Goal: Information Seeking & Learning: Learn about a topic

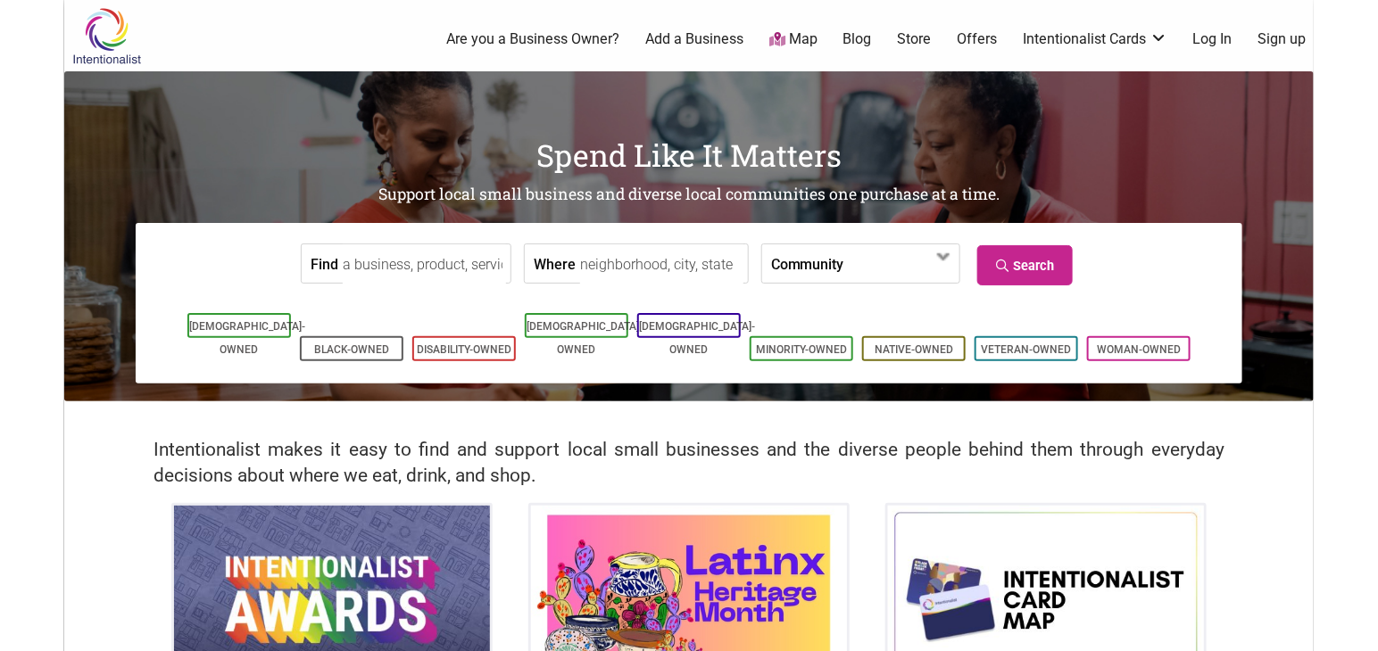
click at [661, 271] on input "Where" at bounding box center [661, 264] width 163 height 40
type input "seattle"
click at [1029, 279] on link "Search" at bounding box center [1024, 265] width 95 height 40
click at [696, 566] on img at bounding box center [689, 600] width 316 height 189
click at [1296, 458] on div "Intentionalist makes it easy to find and support local small businesses and the…" at bounding box center [688, 453] width 1249 height 102
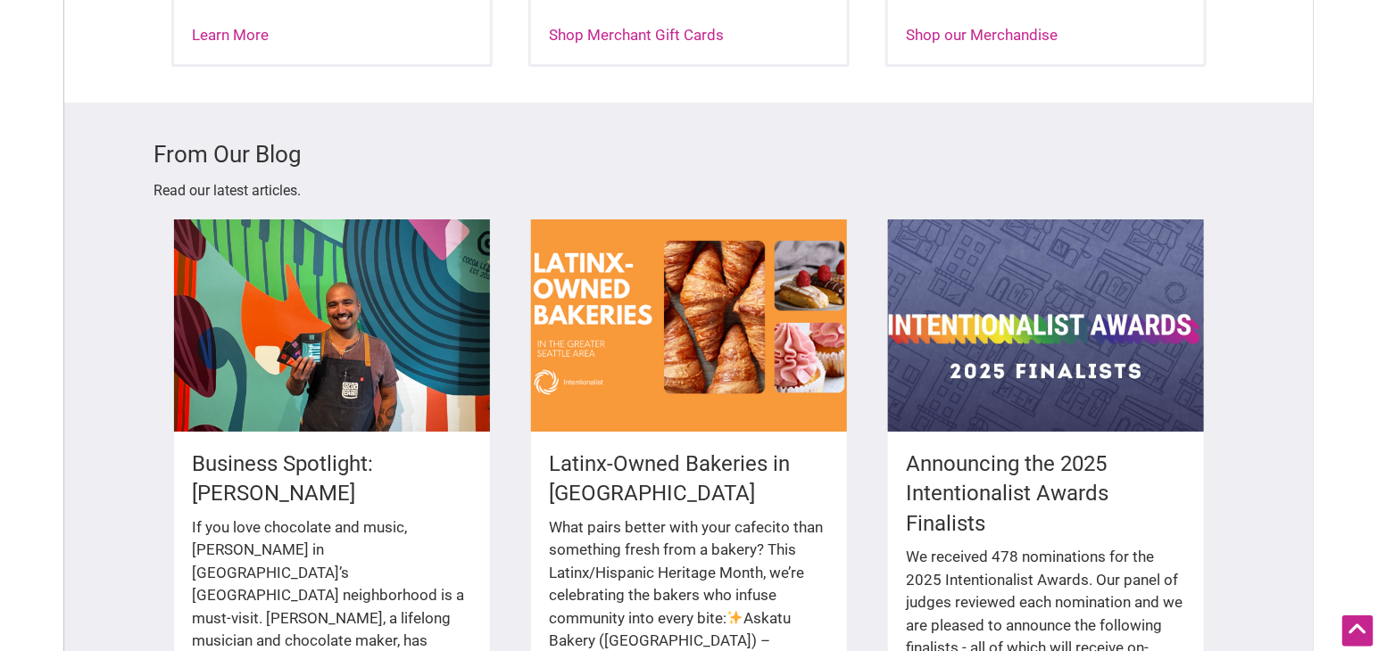
scroll to position [2408, 0]
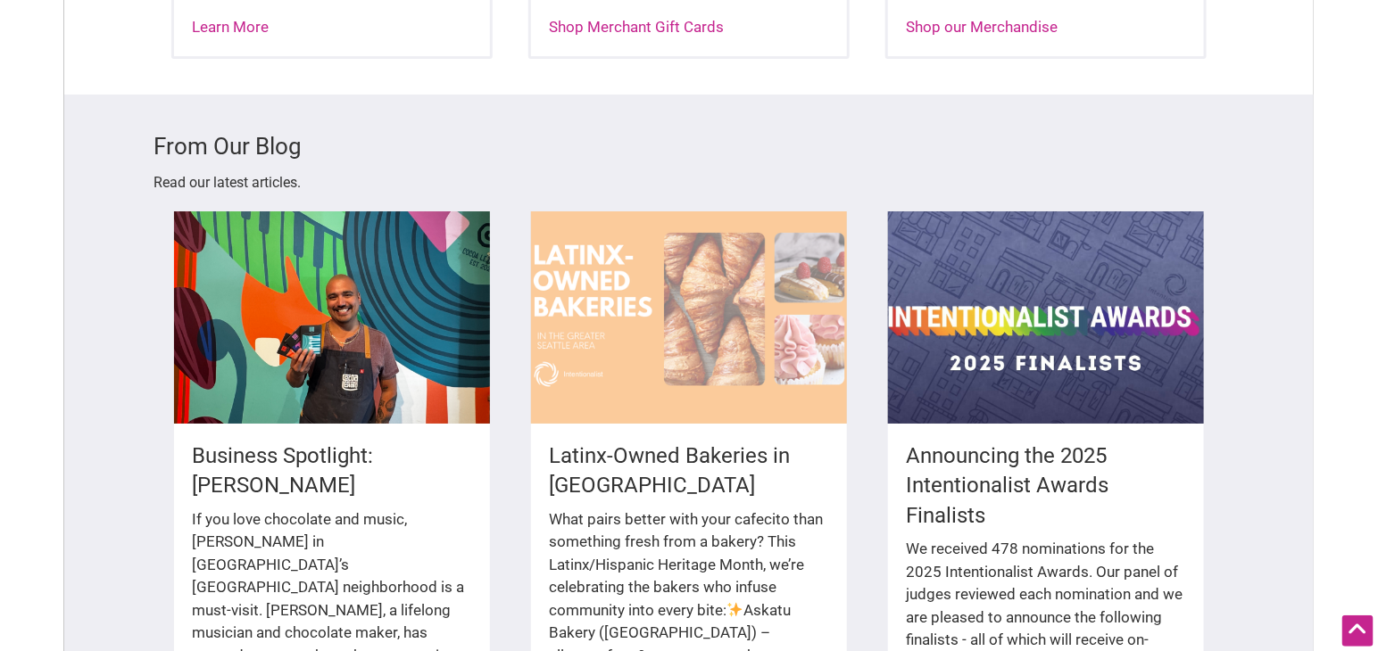
click at [672, 300] on div at bounding box center [689, 317] width 316 height 212
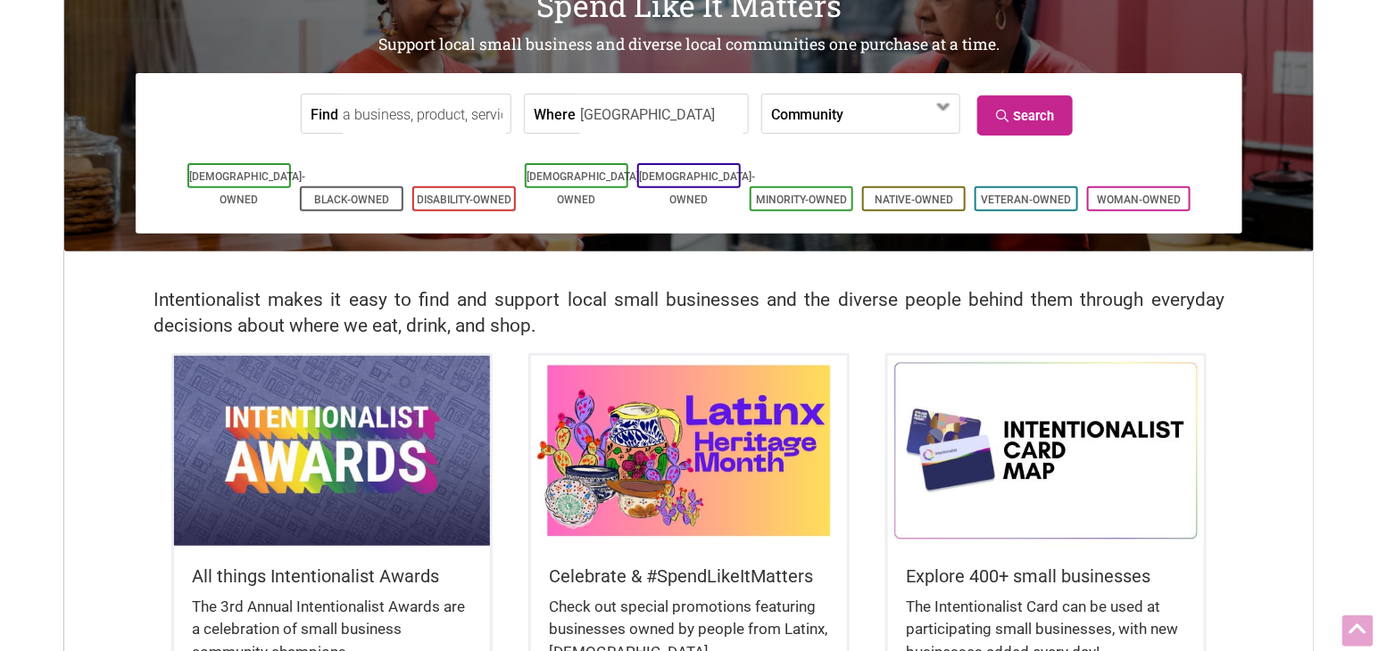
scroll to position [0, 0]
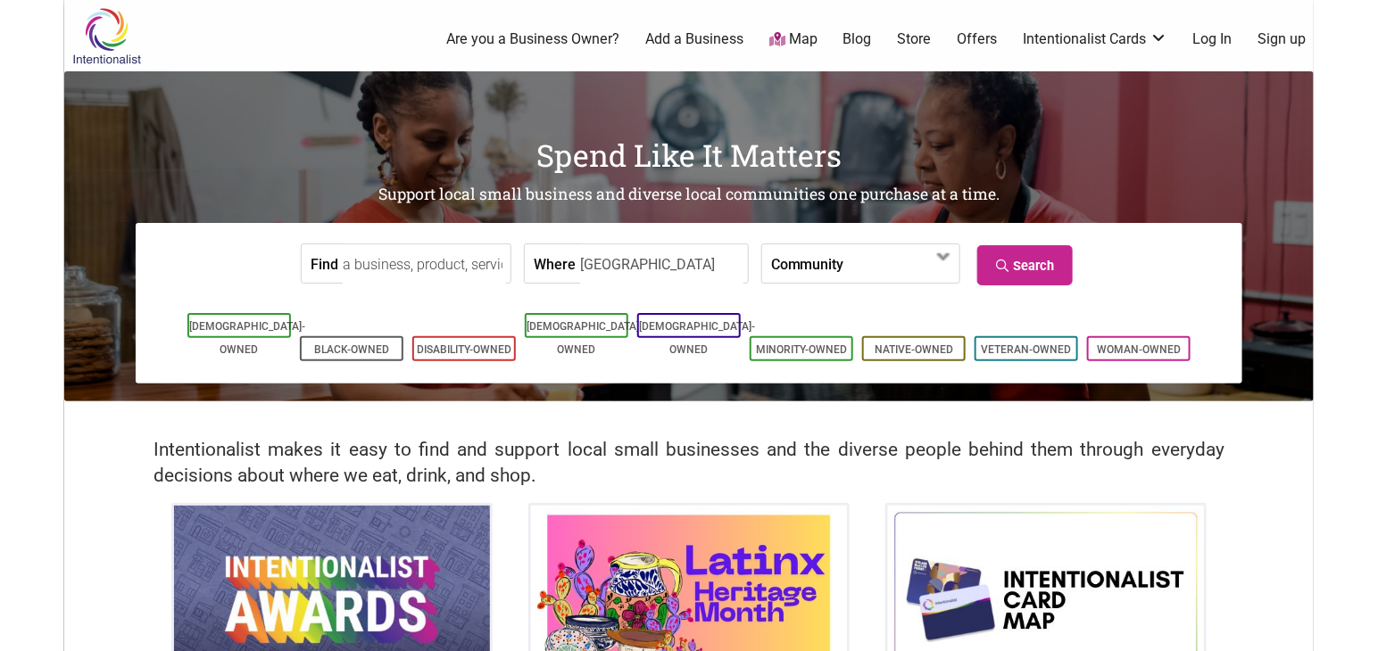
click at [675, 32] on link "Add a Business" at bounding box center [694, 39] width 98 height 20
click at [526, 29] on link "Are you a Business Owner?" at bounding box center [532, 39] width 173 height 20
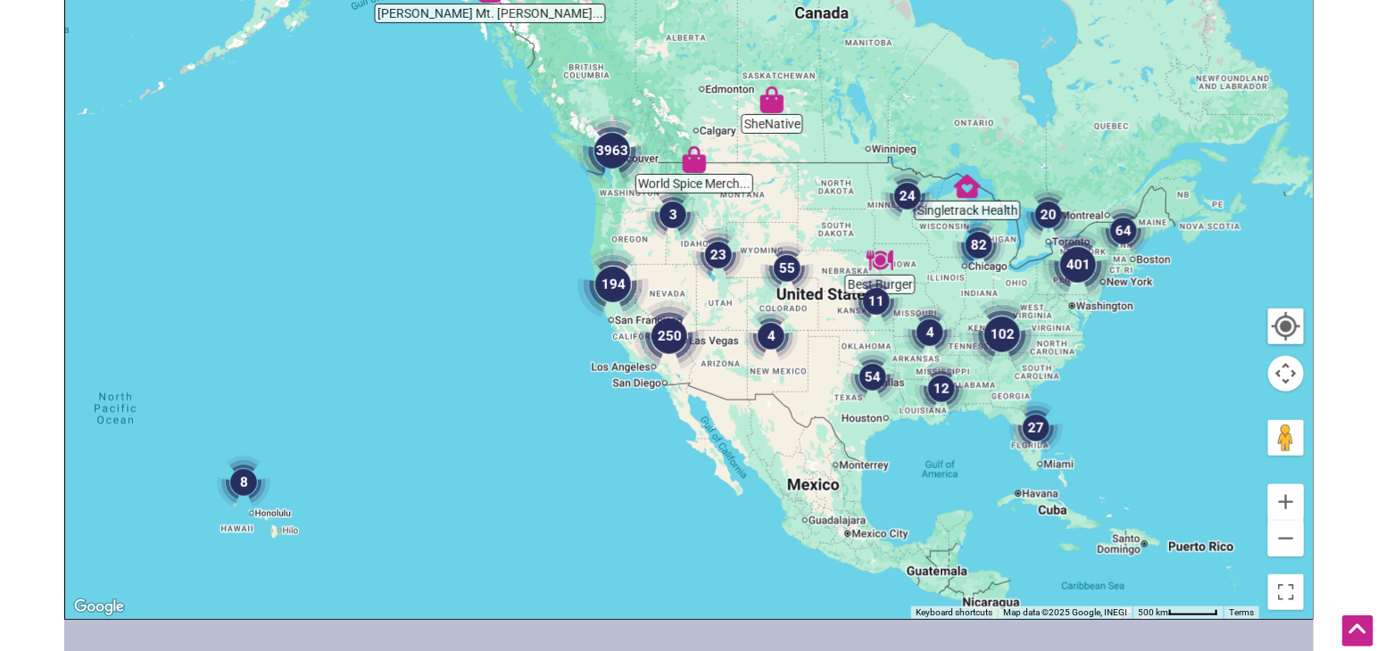
scroll to position [273, 0]
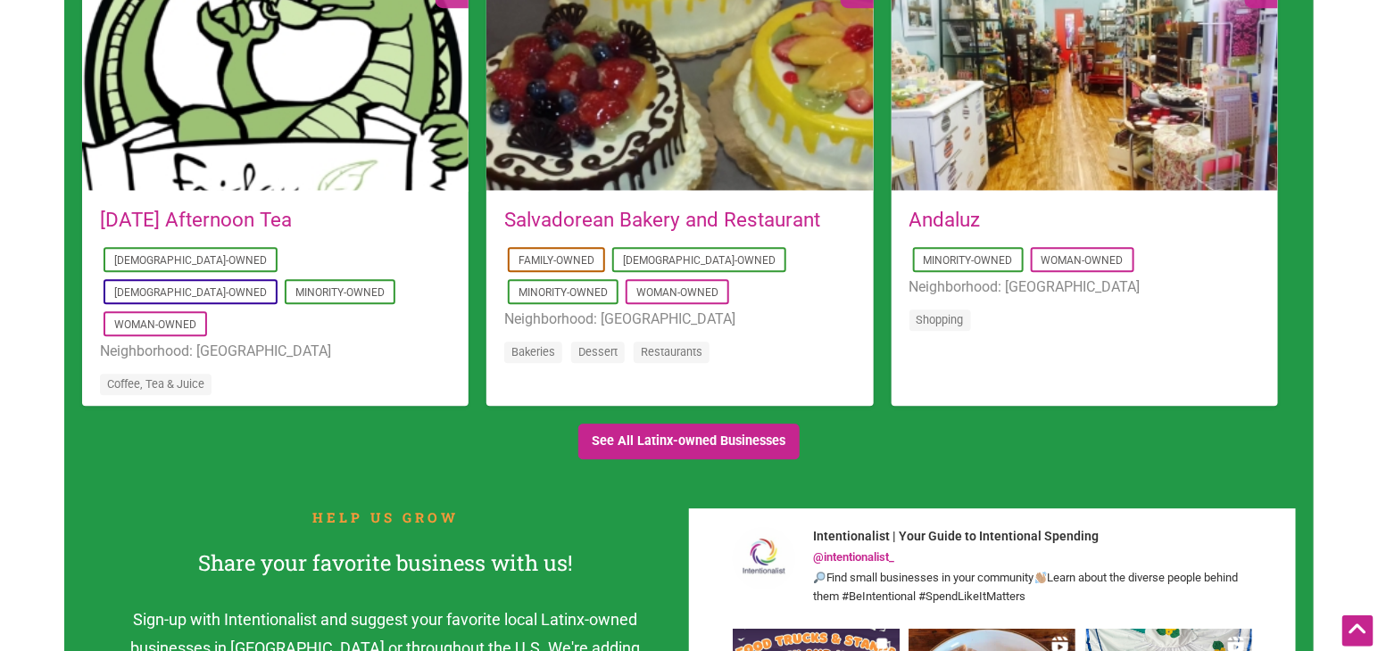
scroll to position [1784, 0]
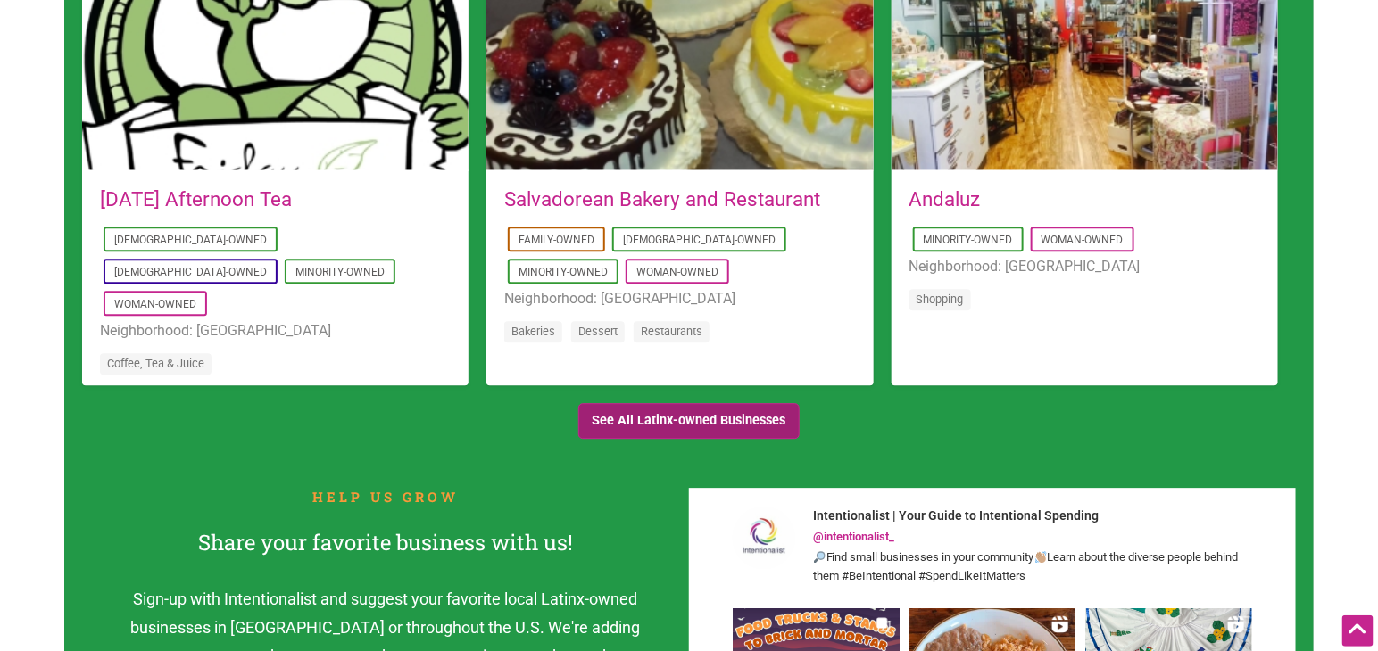
click at [688, 416] on link "See All Latinx-owned Businesses" at bounding box center [688, 421] width 221 height 37
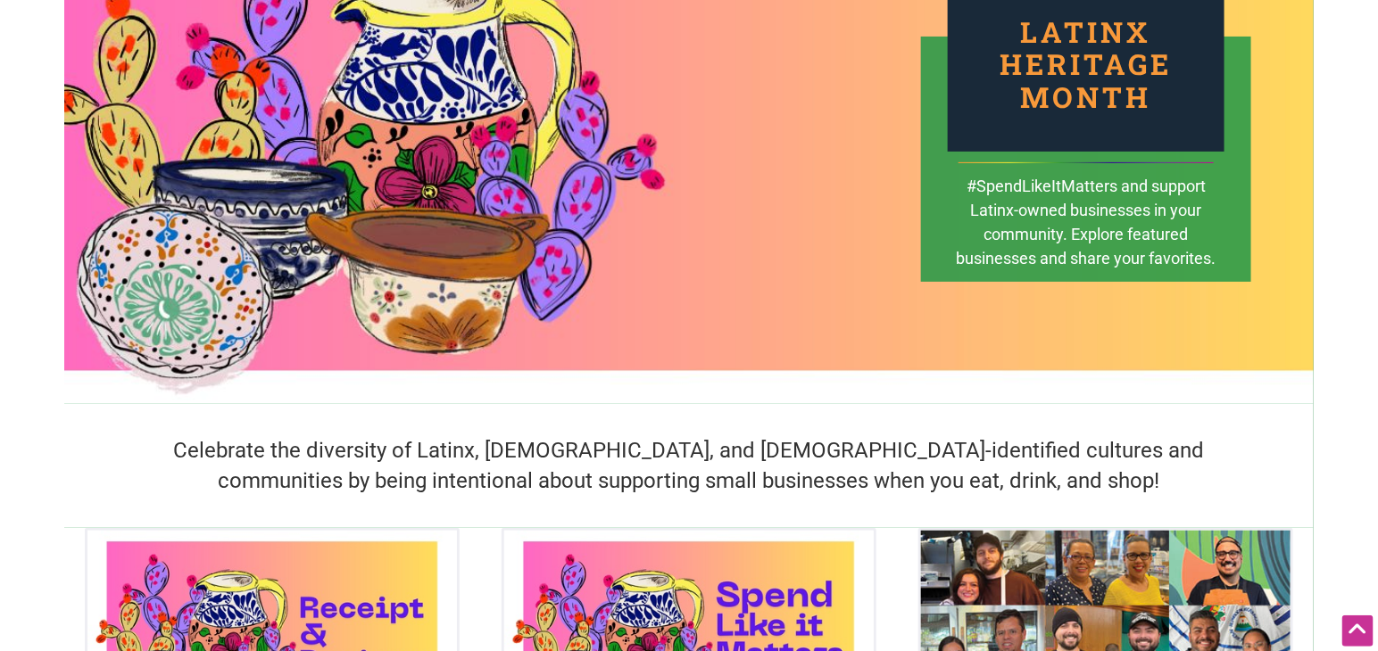
scroll to position [0, 0]
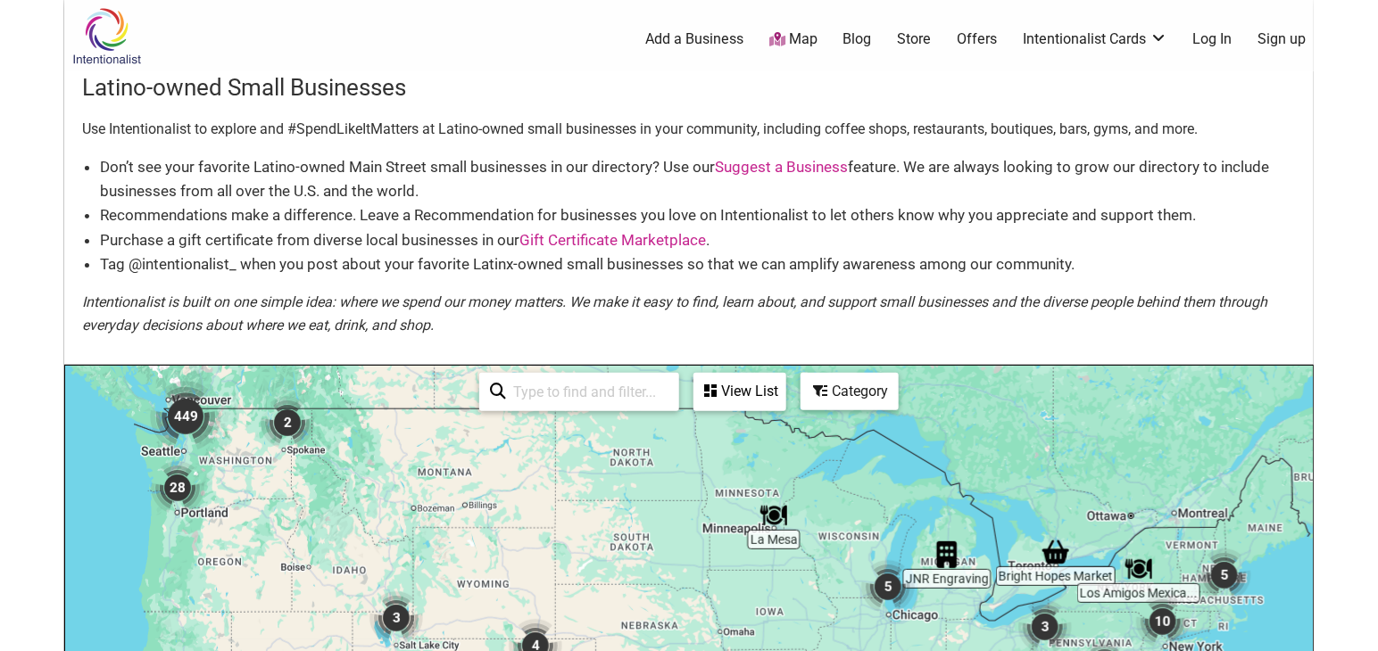
click at [188, 413] on img "449" at bounding box center [185, 416] width 71 height 71
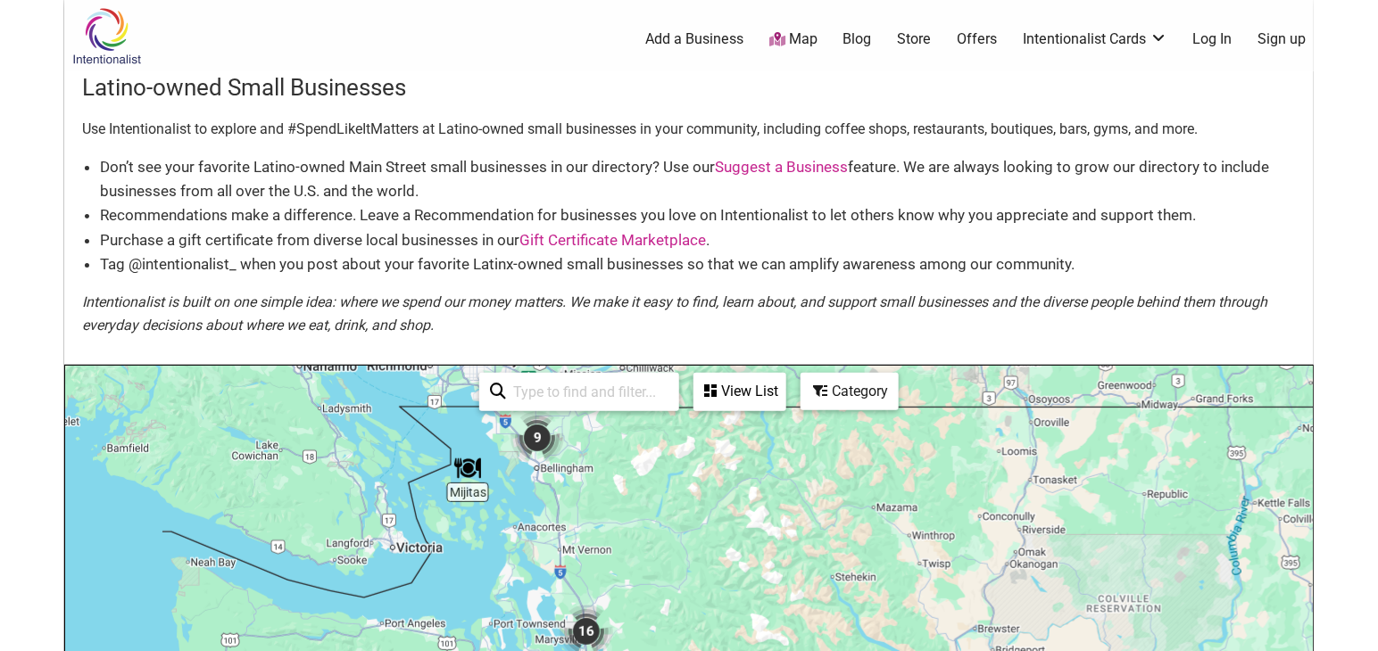
click at [582, 631] on img "16" at bounding box center [586, 632] width 54 height 54
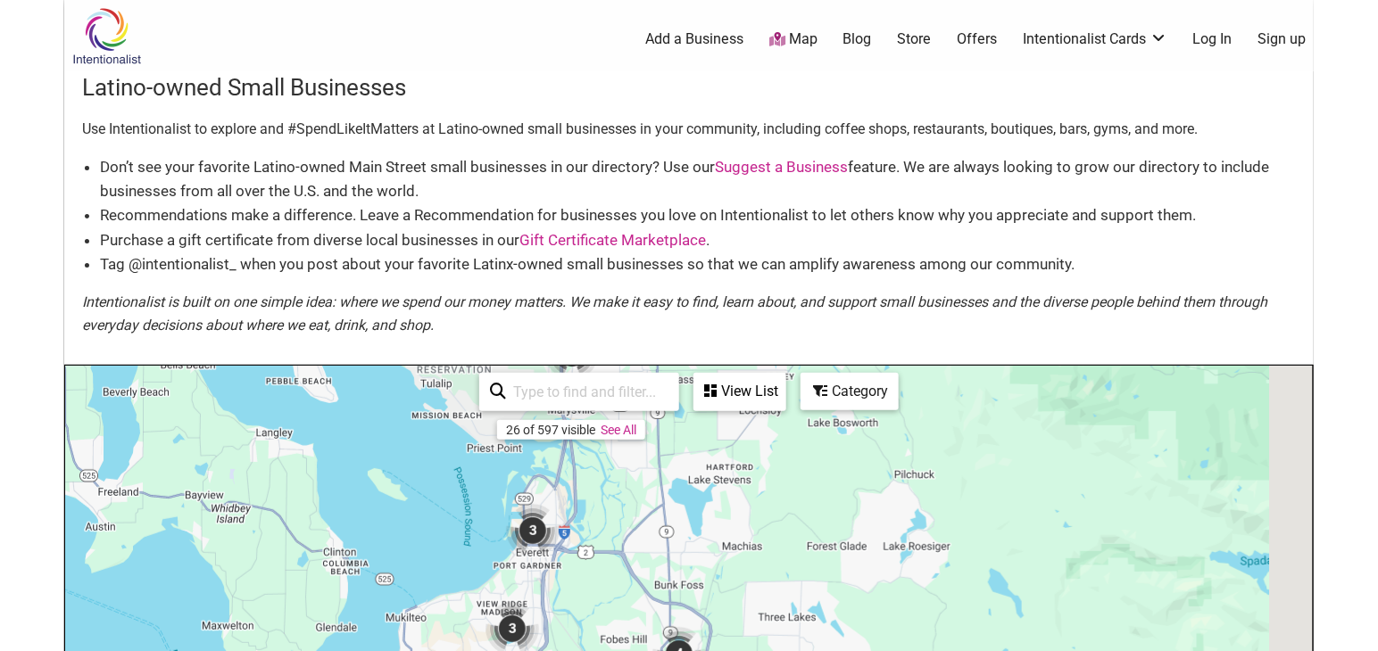
drag, startPoint x: 750, startPoint y: 555, endPoint x: 633, endPoint y: 385, distance: 205.9
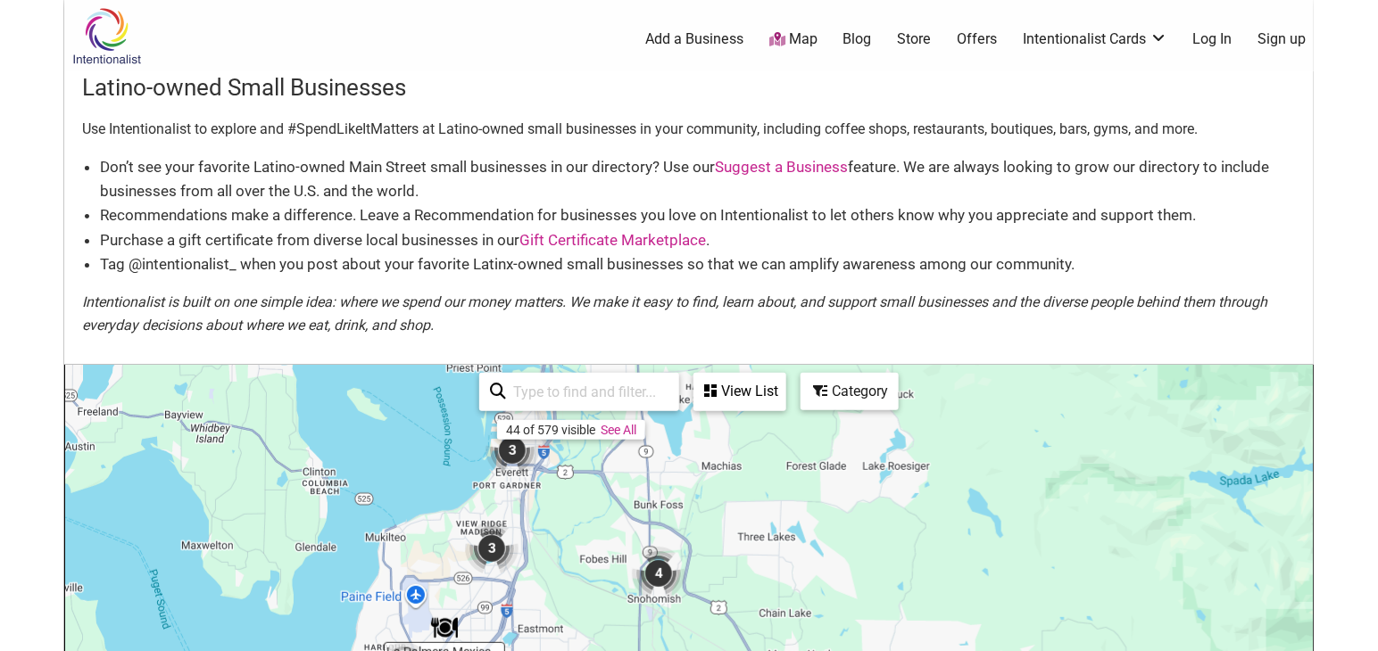
drag, startPoint x: 613, startPoint y: 543, endPoint x: 578, endPoint y: 421, distance: 127.1
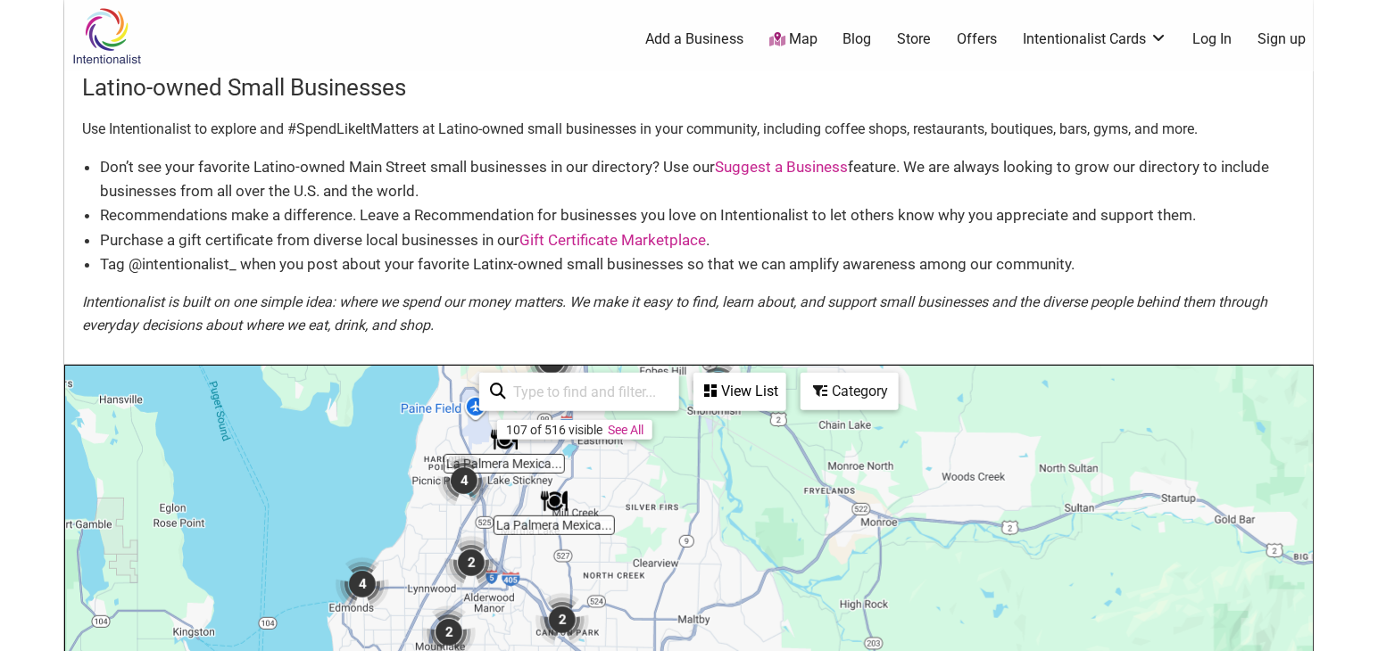
drag, startPoint x: 567, startPoint y: 616, endPoint x: 645, endPoint y: 468, distance: 166.9
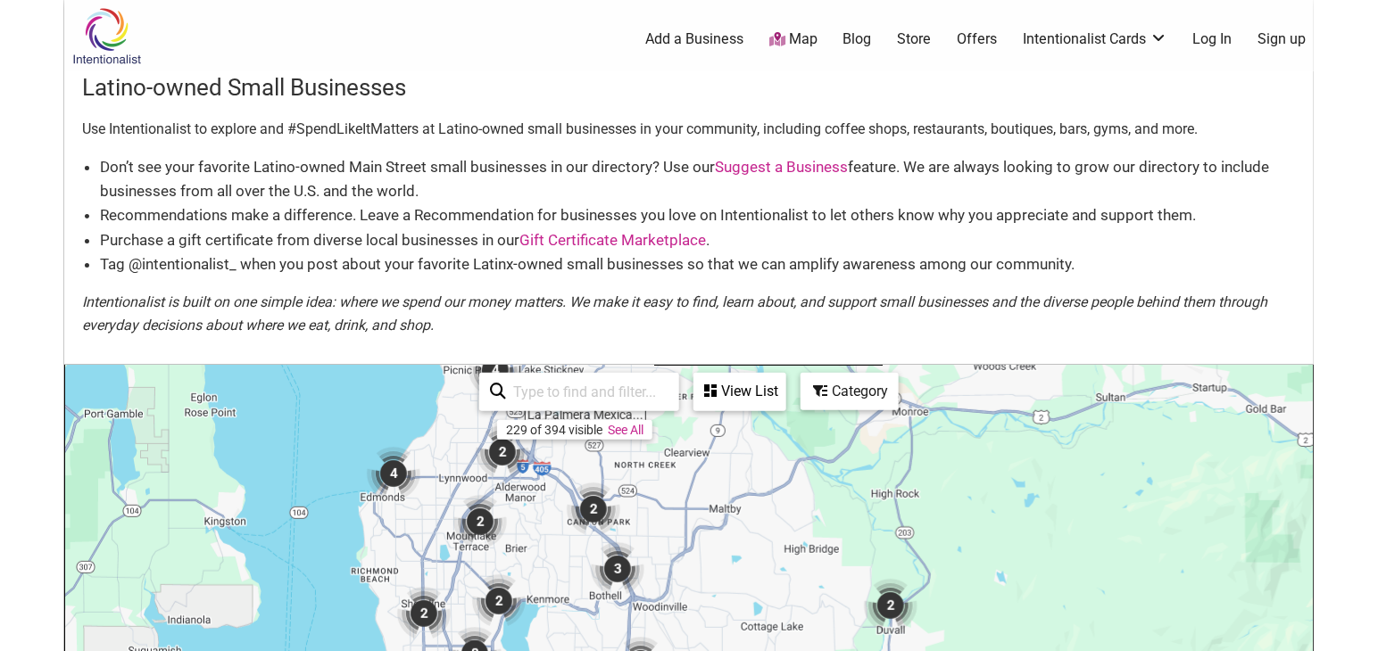
drag, startPoint x: 688, startPoint y: 598, endPoint x: 719, endPoint y: 485, distance: 117.5
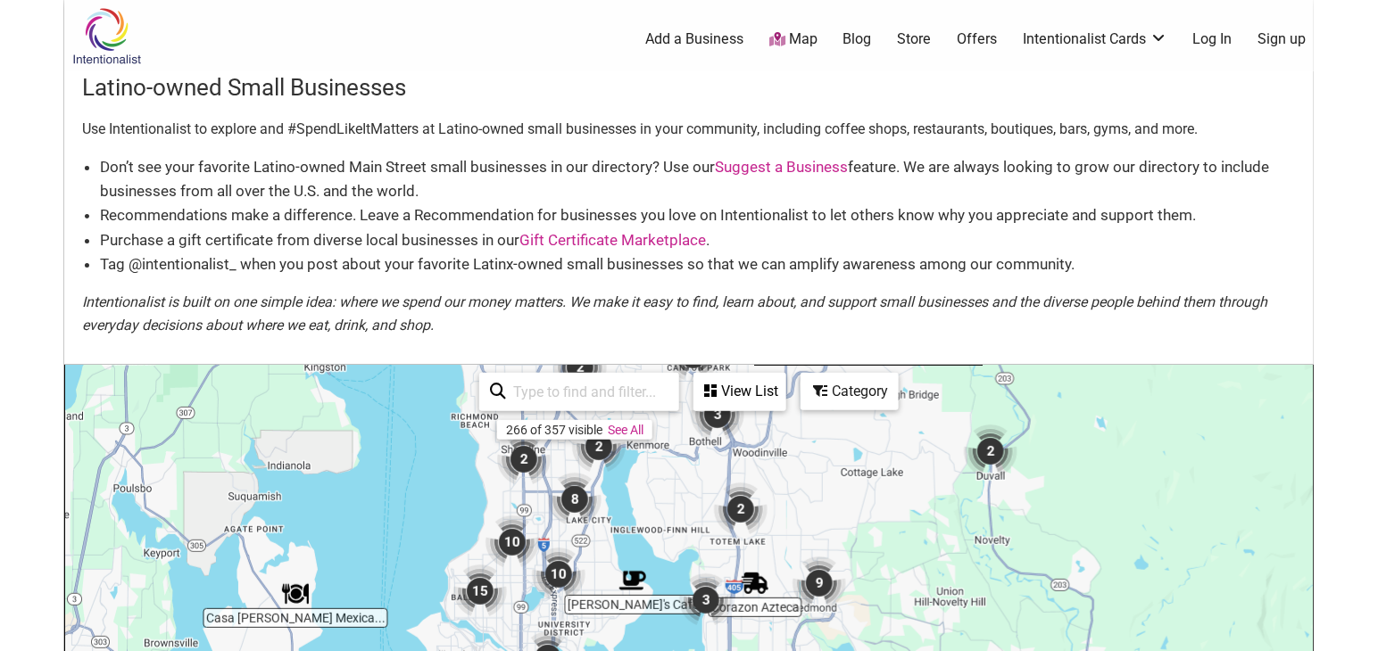
drag, startPoint x: 702, startPoint y: 576, endPoint x: 799, endPoint y: 433, distance: 173.0
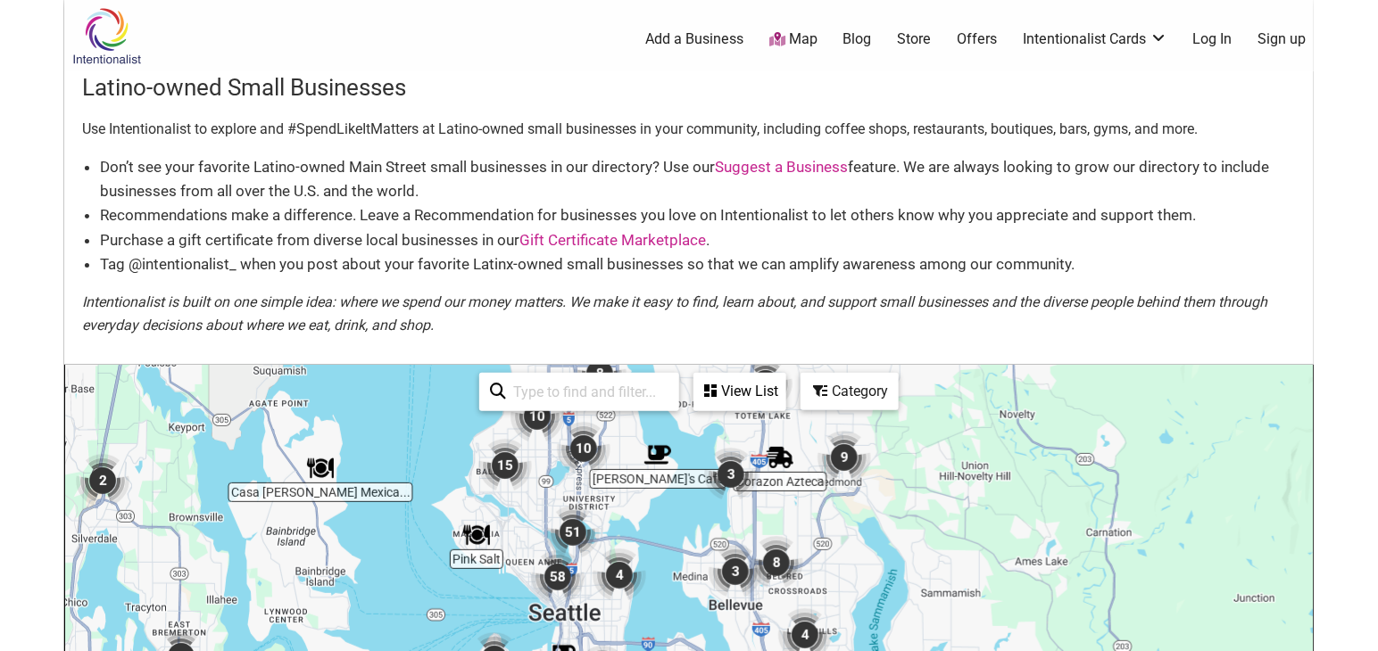
drag, startPoint x: 783, startPoint y: 585, endPoint x: 816, endPoint y: 457, distance: 132.4
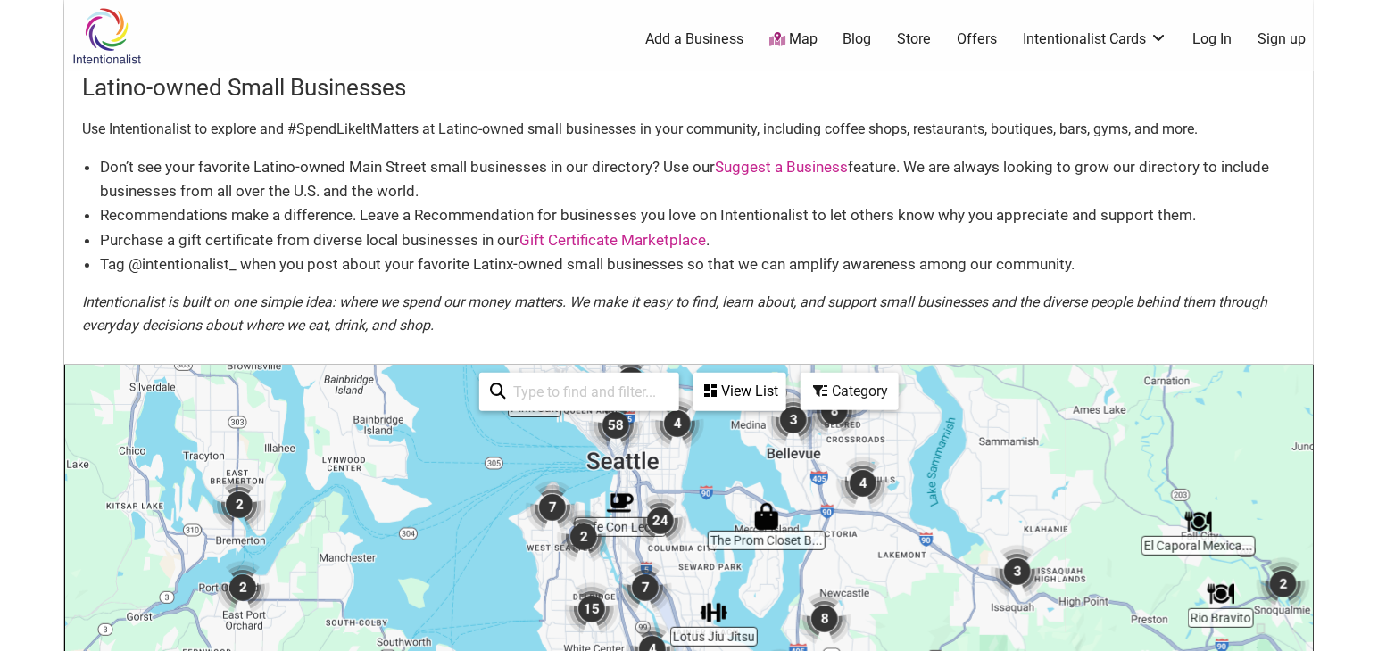
drag, startPoint x: 675, startPoint y: 580, endPoint x: 727, endPoint y: 437, distance: 152.2
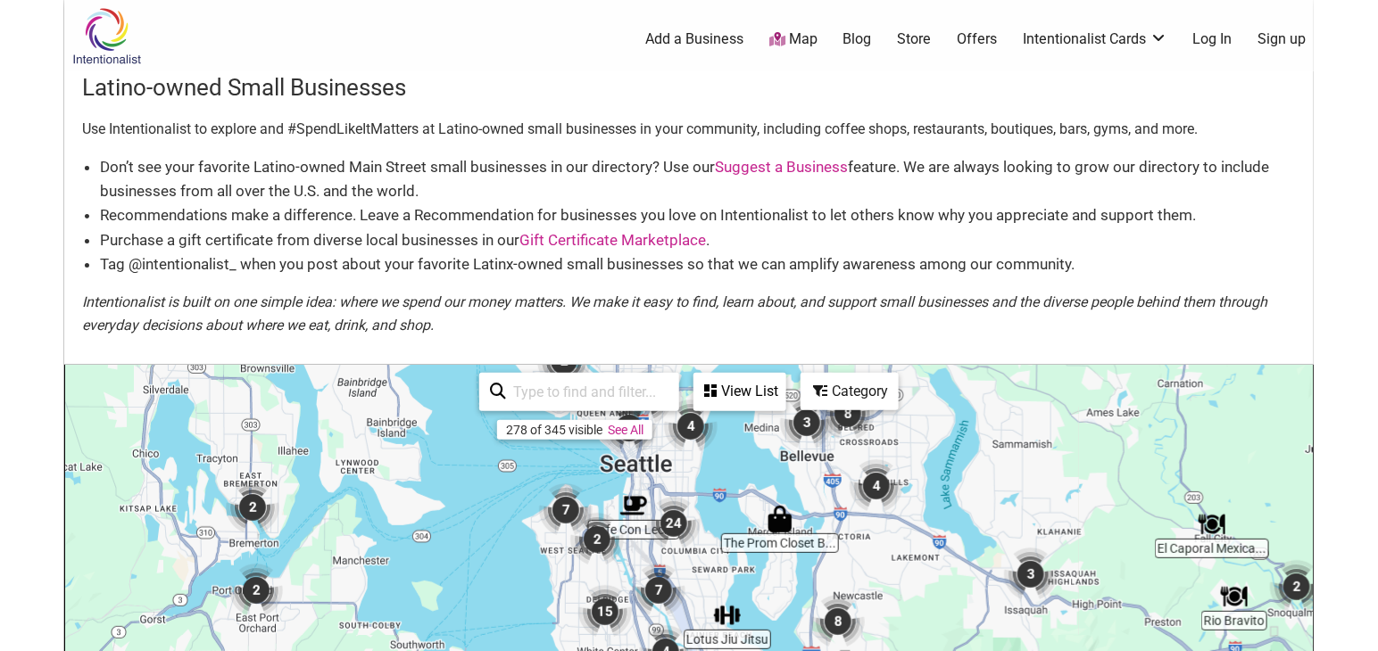
drag, startPoint x: 698, startPoint y: 576, endPoint x: 711, endPoint y: 576, distance: 13.4
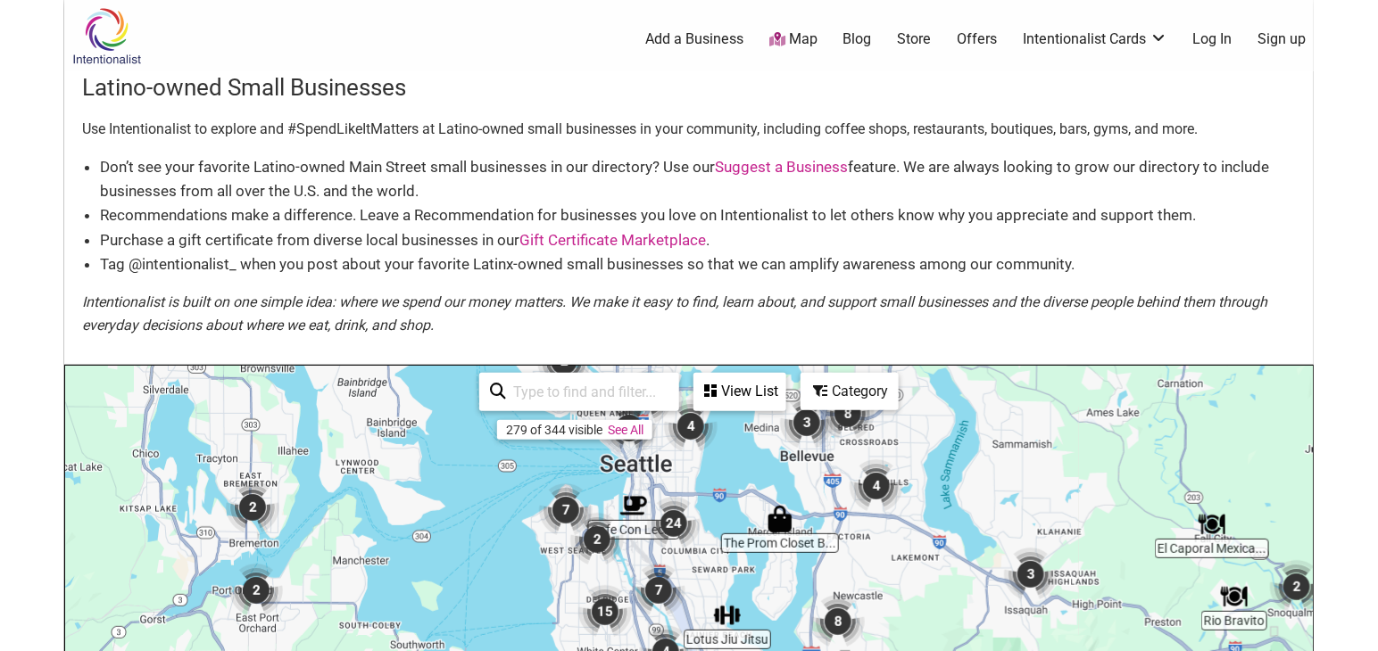
click at [1340, 393] on body "× Menu 0 Add a Business Map Blog Store Offers Intentionalist Cards Buy Black Ca…" at bounding box center [689, 325] width 1378 height 651
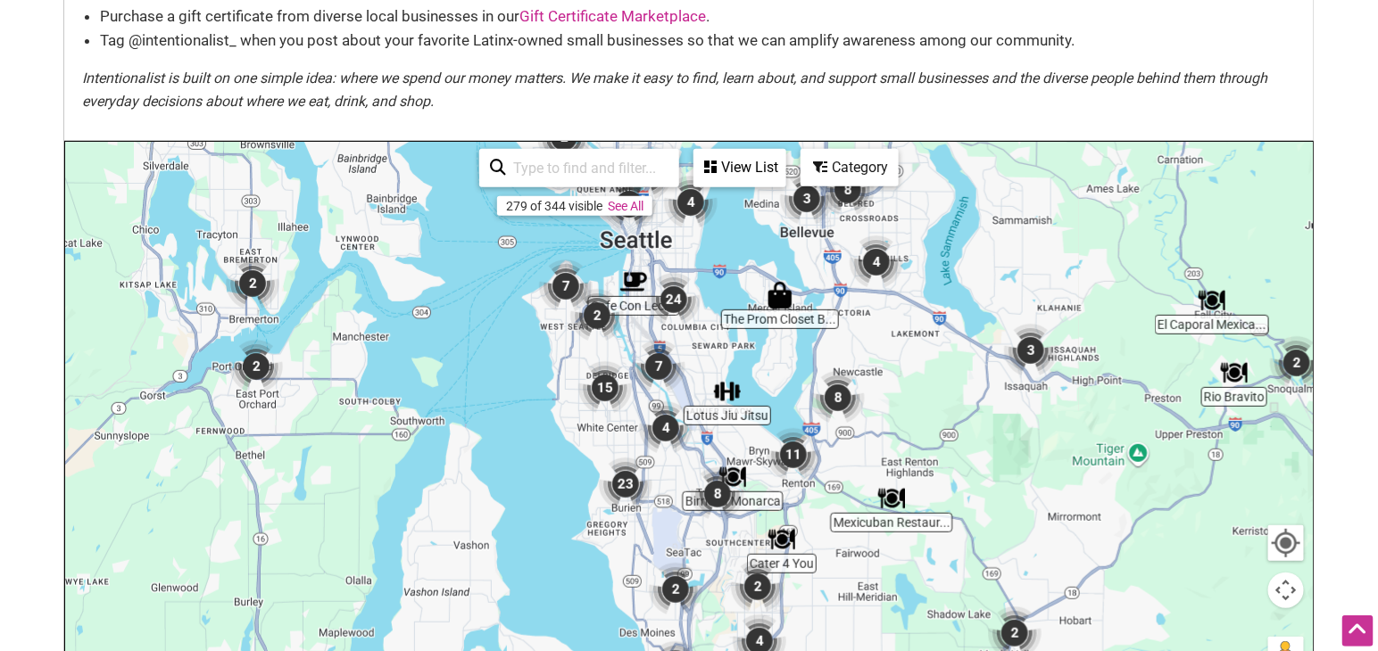
scroll to position [509, 0]
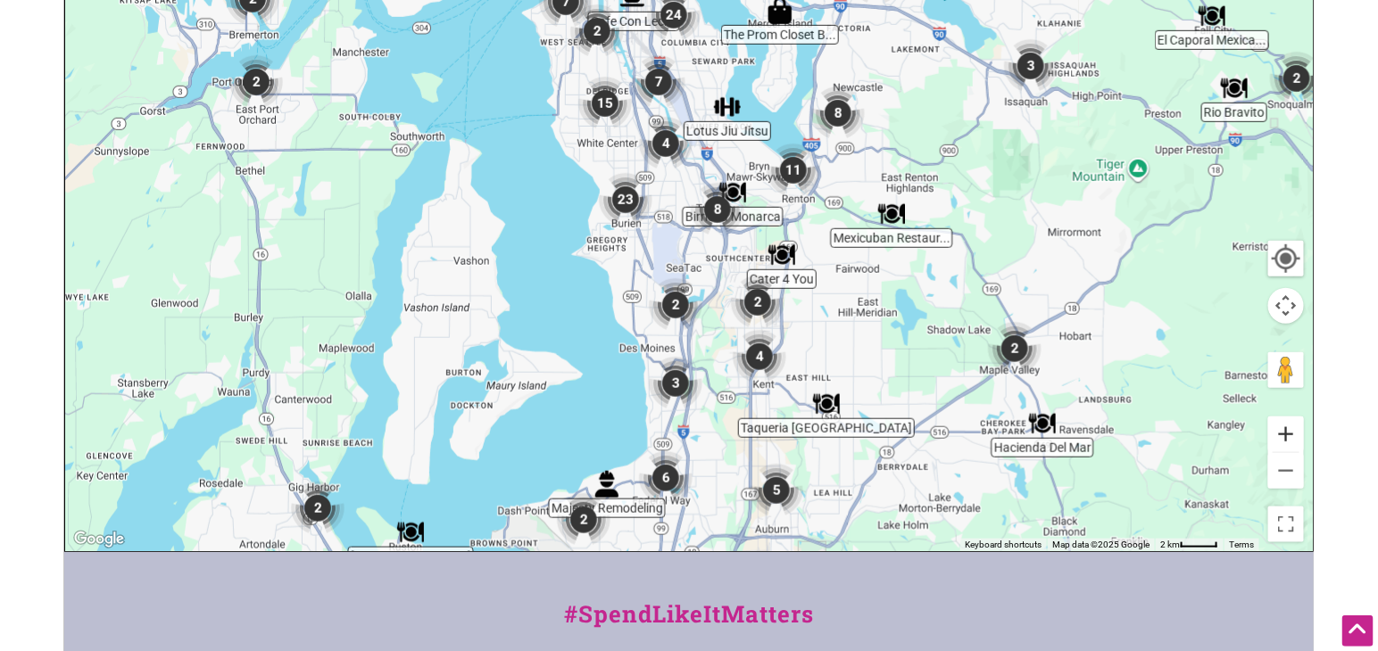
click at [1284, 434] on button "Zoom in" at bounding box center [1286, 435] width 36 height 36
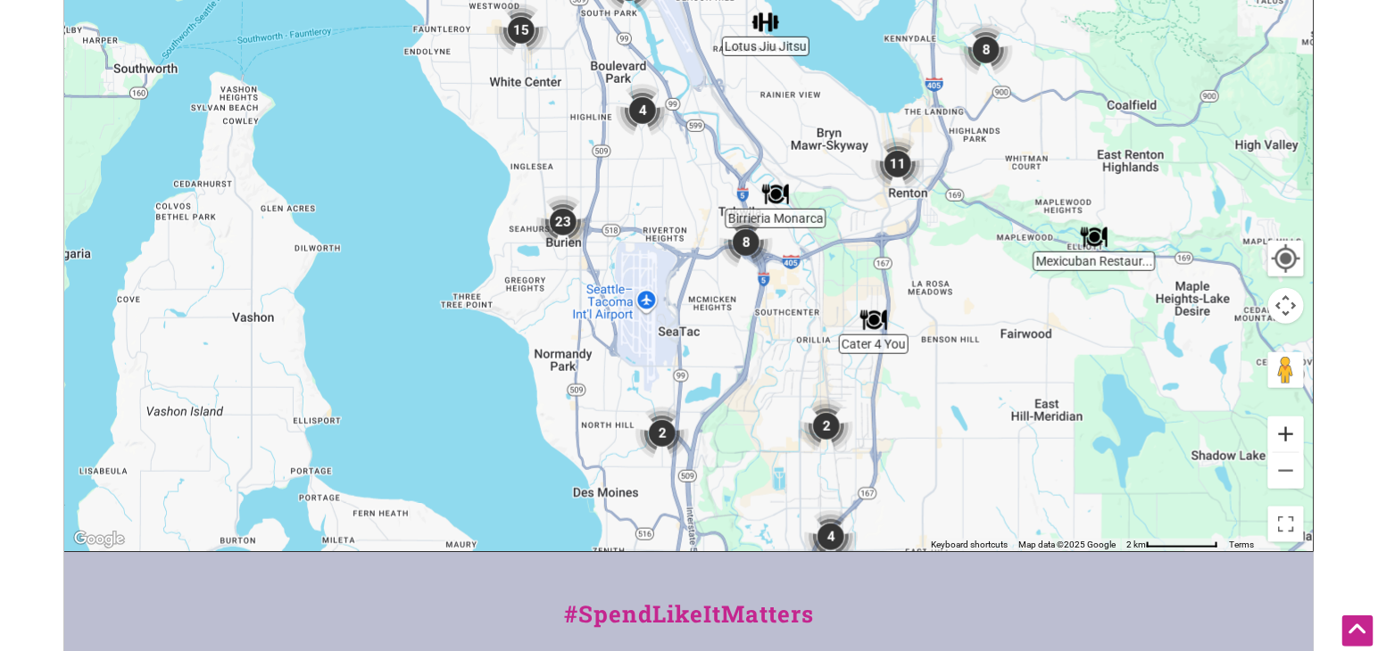
click at [1284, 434] on button "Zoom in" at bounding box center [1286, 435] width 36 height 36
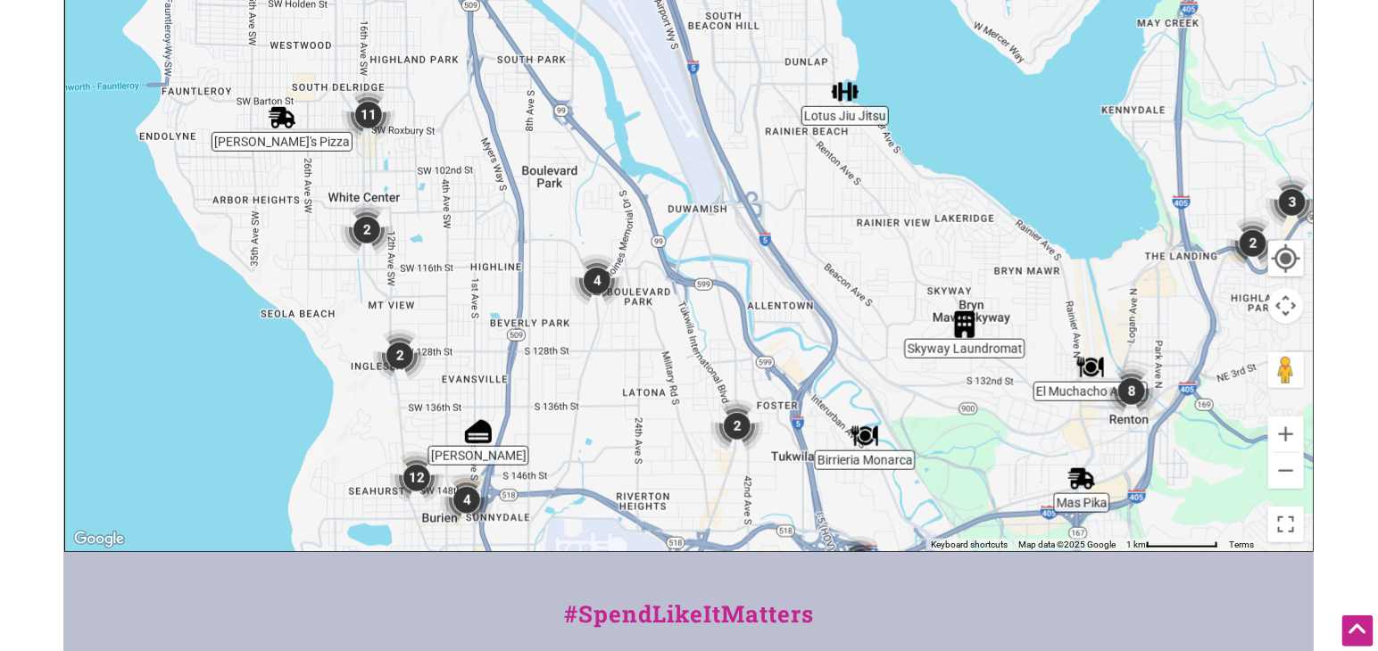
drag, startPoint x: 625, startPoint y: 278, endPoint x: 626, endPoint y: 471, distance: 192.7
click at [626, 471] on div "To navigate, press the arrow keys." at bounding box center [688, 204] width 1247 height 694
click at [1280, 468] on button "Zoom out" at bounding box center [1286, 471] width 36 height 36
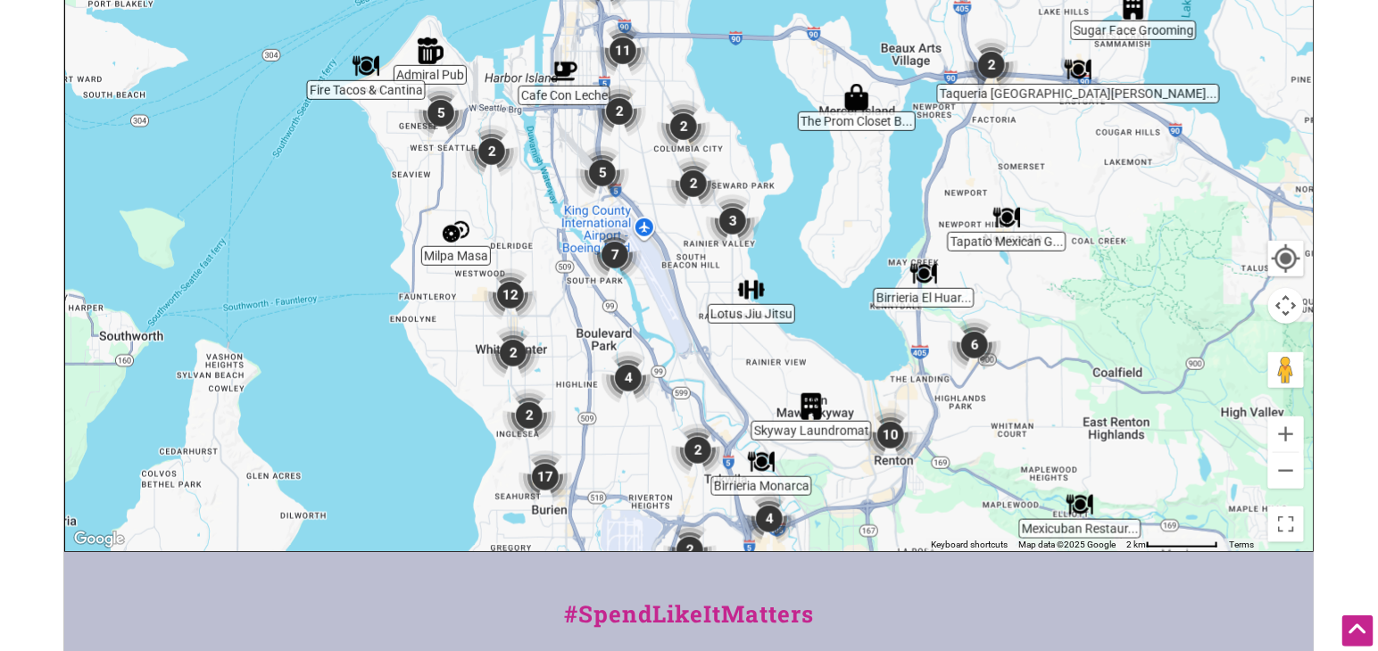
drag, startPoint x: 715, startPoint y: 204, endPoint x: 700, endPoint y: 365, distance: 161.3
click at [700, 365] on div "To navigate, press the arrow keys." at bounding box center [688, 204] width 1247 height 694
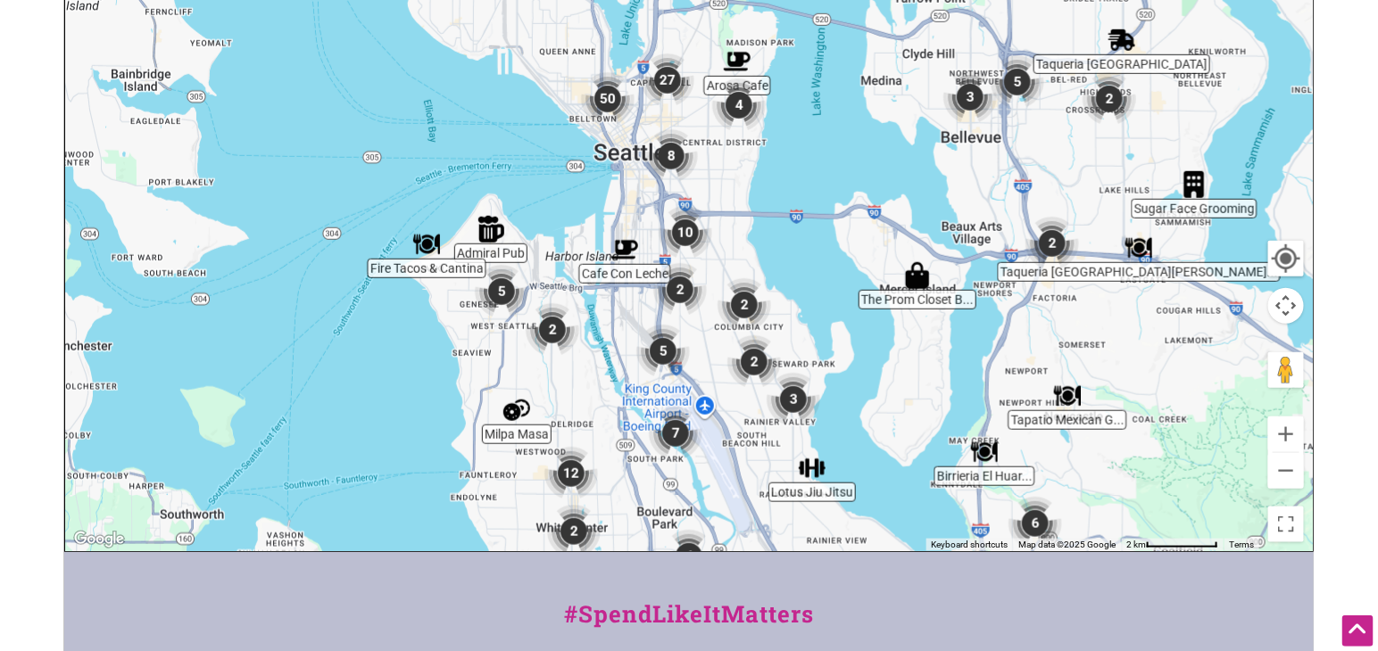
drag, startPoint x: 548, startPoint y: 162, endPoint x: 608, endPoint y: 327, distance: 176.4
click at [608, 327] on div "To navigate, press the arrow keys." at bounding box center [688, 204] width 1247 height 694
click at [1285, 434] on button "Zoom in" at bounding box center [1286, 435] width 36 height 36
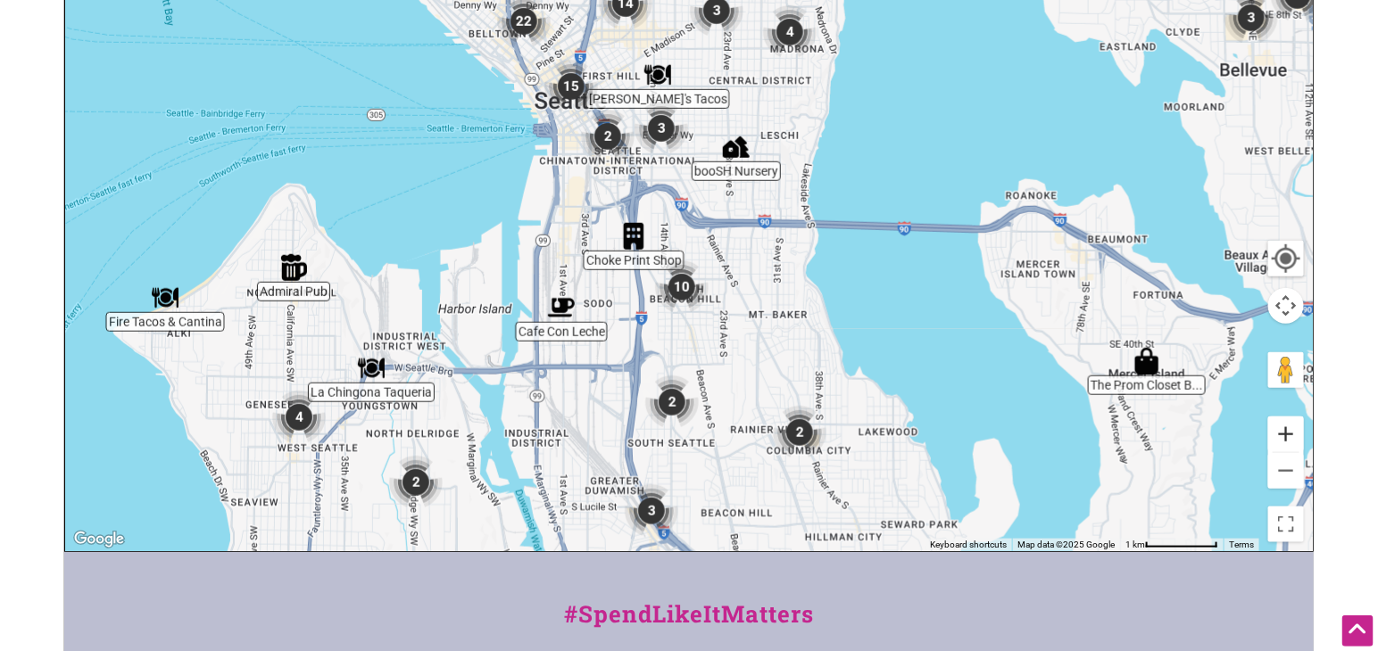
click at [1285, 434] on button "Zoom in" at bounding box center [1286, 435] width 36 height 36
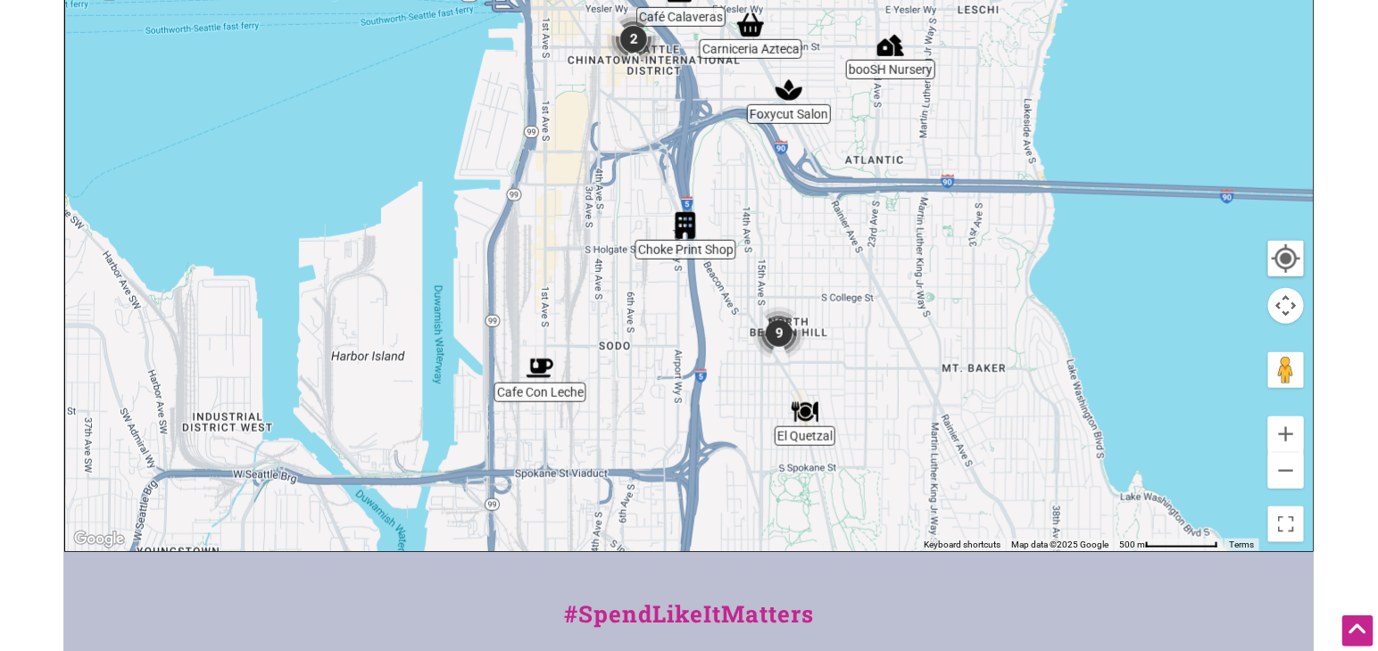
drag, startPoint x: 581, startPoint y: 438, endPoint x: 690, endPoint y: 382, distance: 122.5
click at [690, 382] on div "To navigate, press the arrow keys." at bounding box center [688, 204] width 1247 height 694
click at [780, 333] on img "9" at bounding box center [779, 334] width 54 height 54
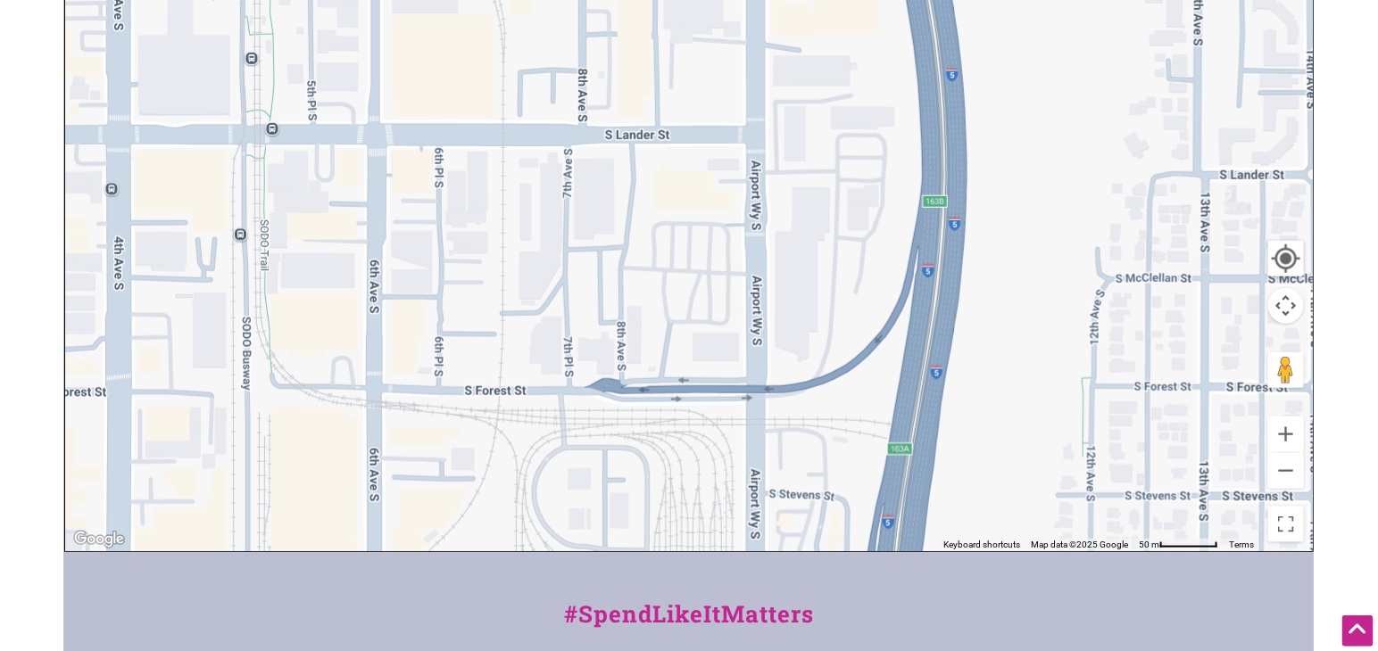
drag, startPoint x: 635, startPoint y: 279, endPoint x: 1338, endPoint y: 286, distance: 703.1
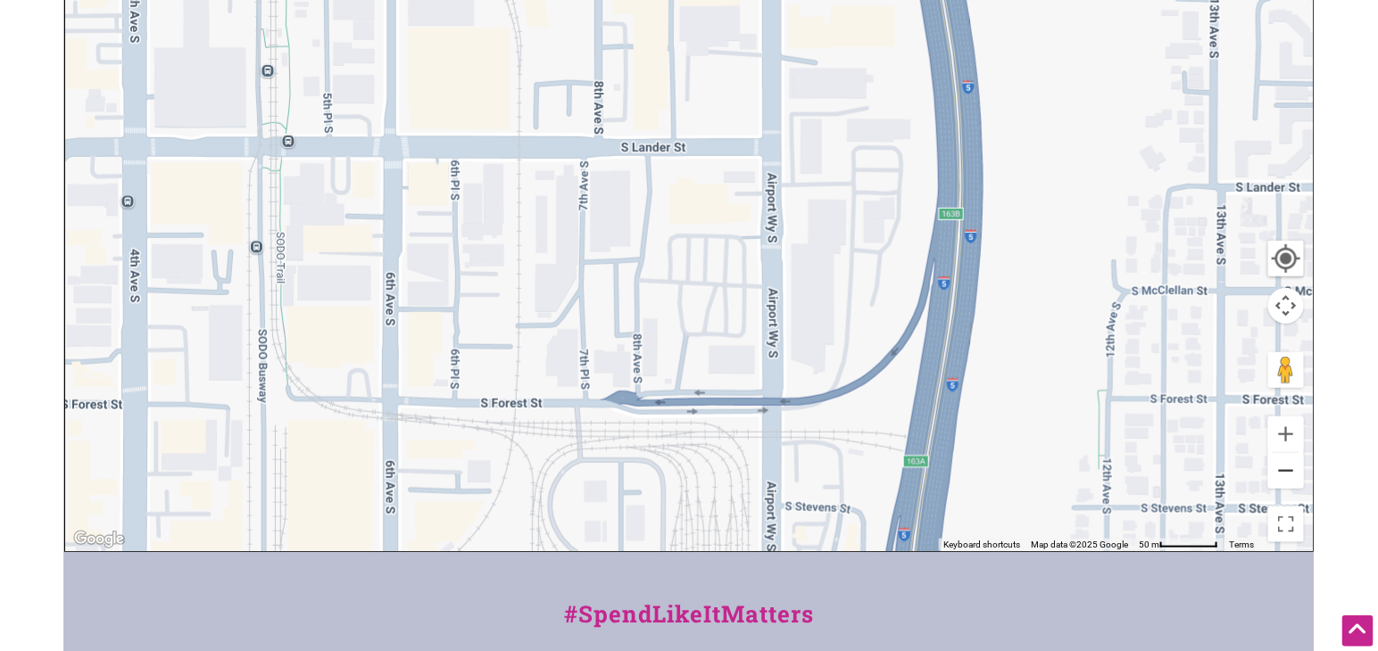
click at [1284, 472] on button "Zoom out" at bounding box center [1286, 471] width 36 height 36
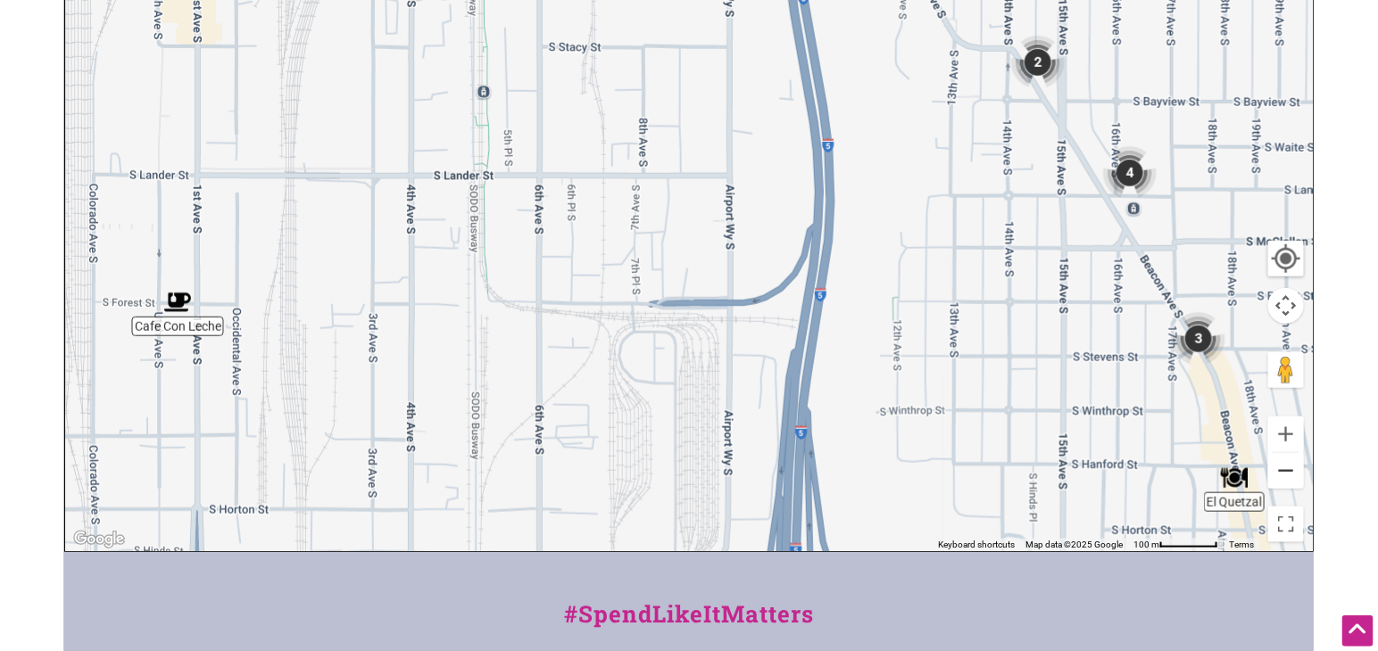
click at [1278, 474] on button "Zoom out" at bounding box center [1286, 471] width 36 height 36
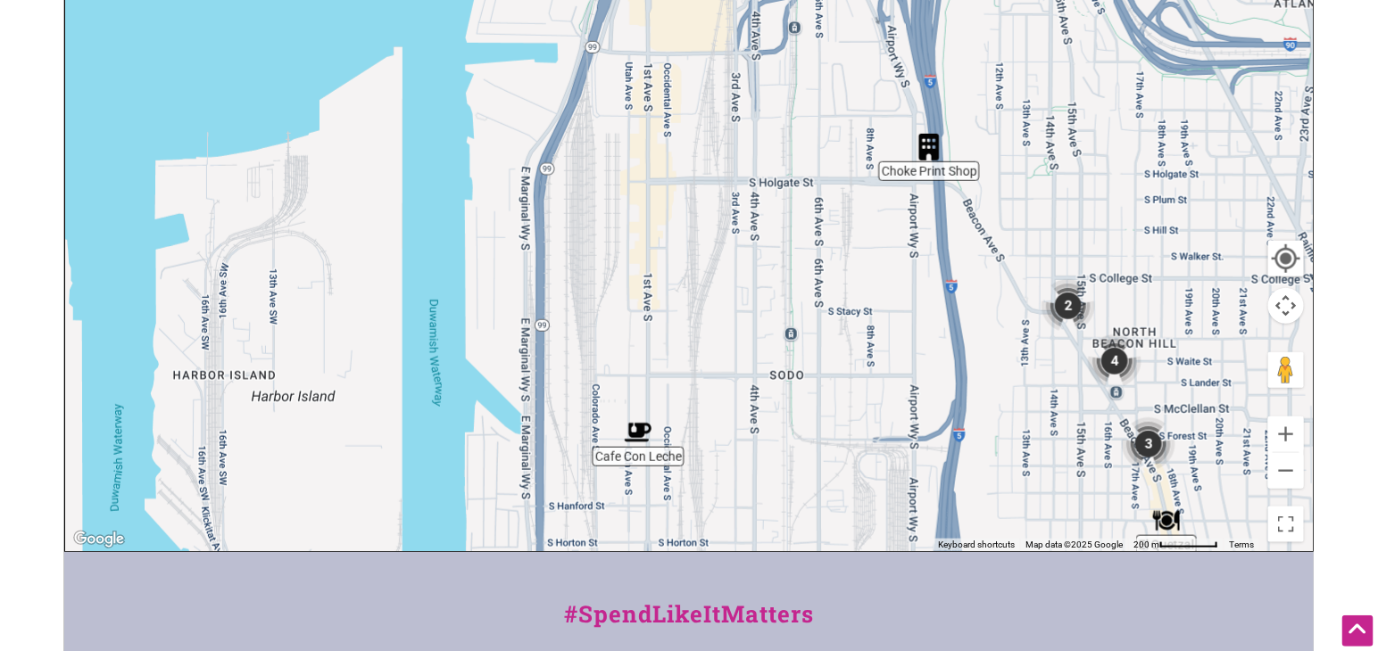
drag, startPoint x: 587, startPoint y: 302, endPoint x: 783, endPoint y: 488, distance: 270.1
click at [783, 488] on div "To navigate, press the arrow keys." at bounding box center [688, 204] width 1247 height 694
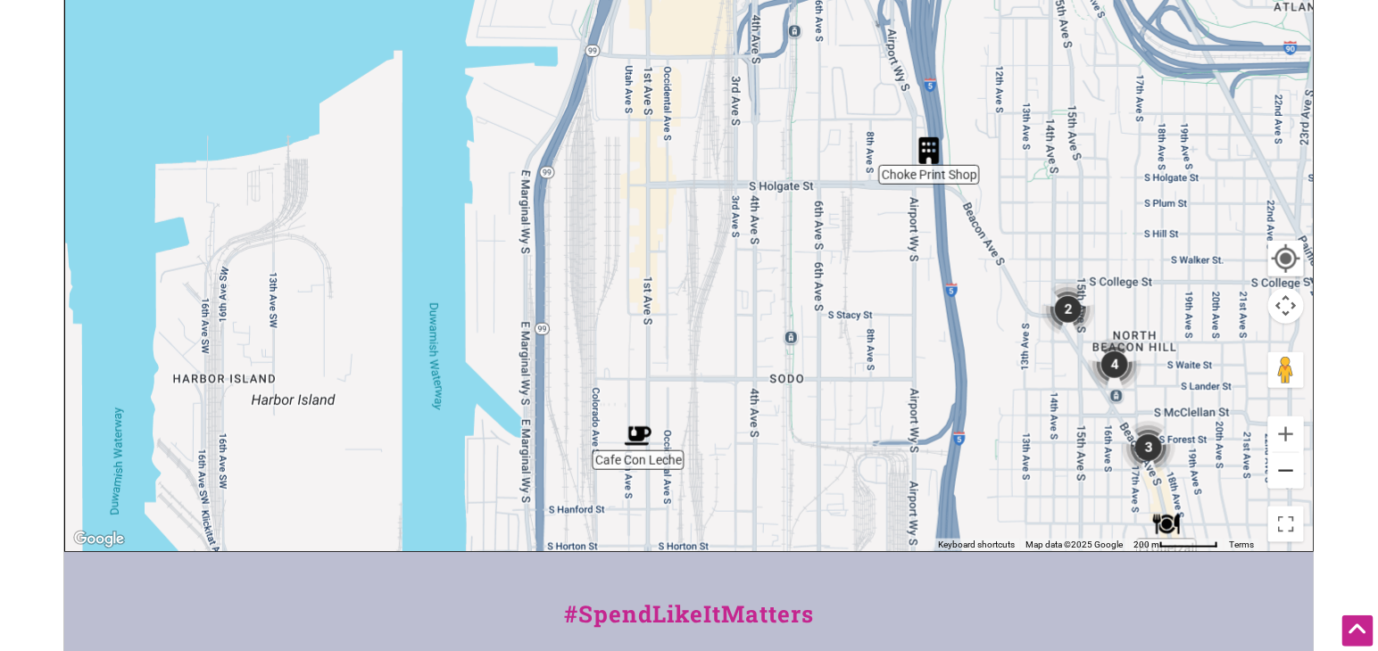
click at [1283, 468] on button "Zoom out" at bounding box center [1286, 471] width 36 height 36
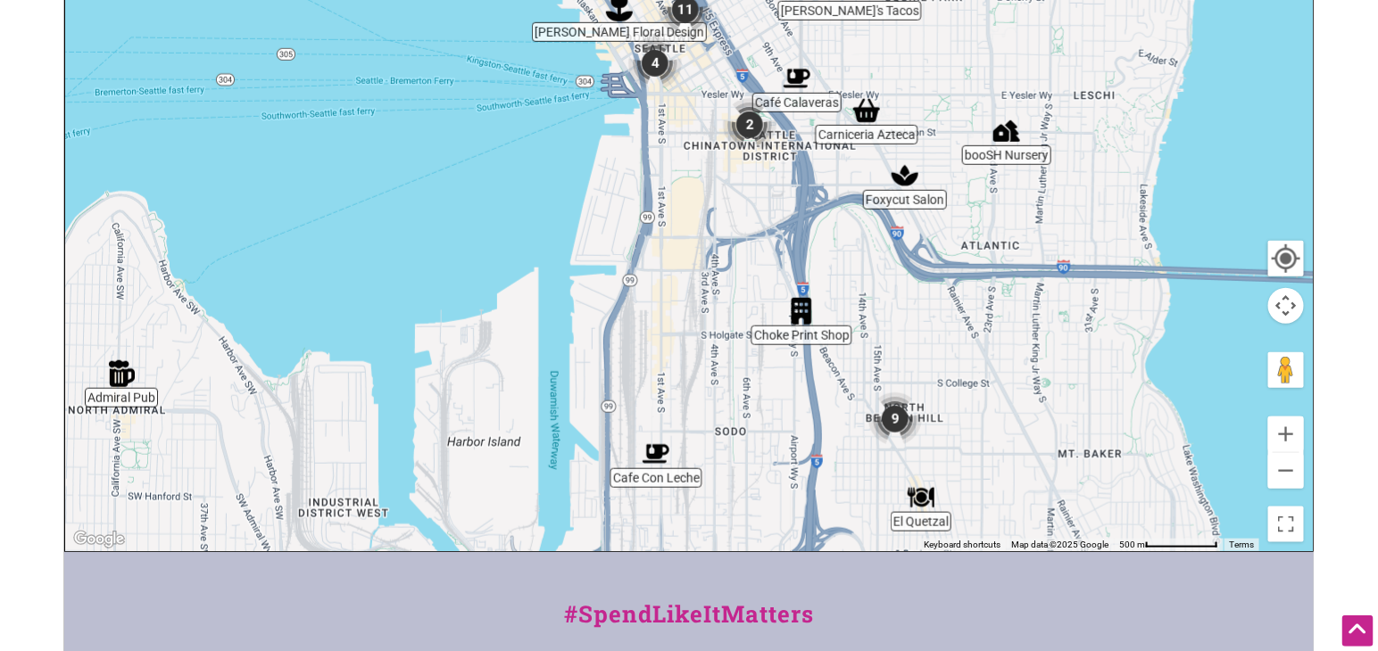
drag, startPoint x: 706, startPoint y: 180, endPoint x: 699, endPoint y: 298, distance: 118.0
click at [699, 298] on div "To navigate, press the arrow keys." at bounding box center [688, 204] width 1247 height 694
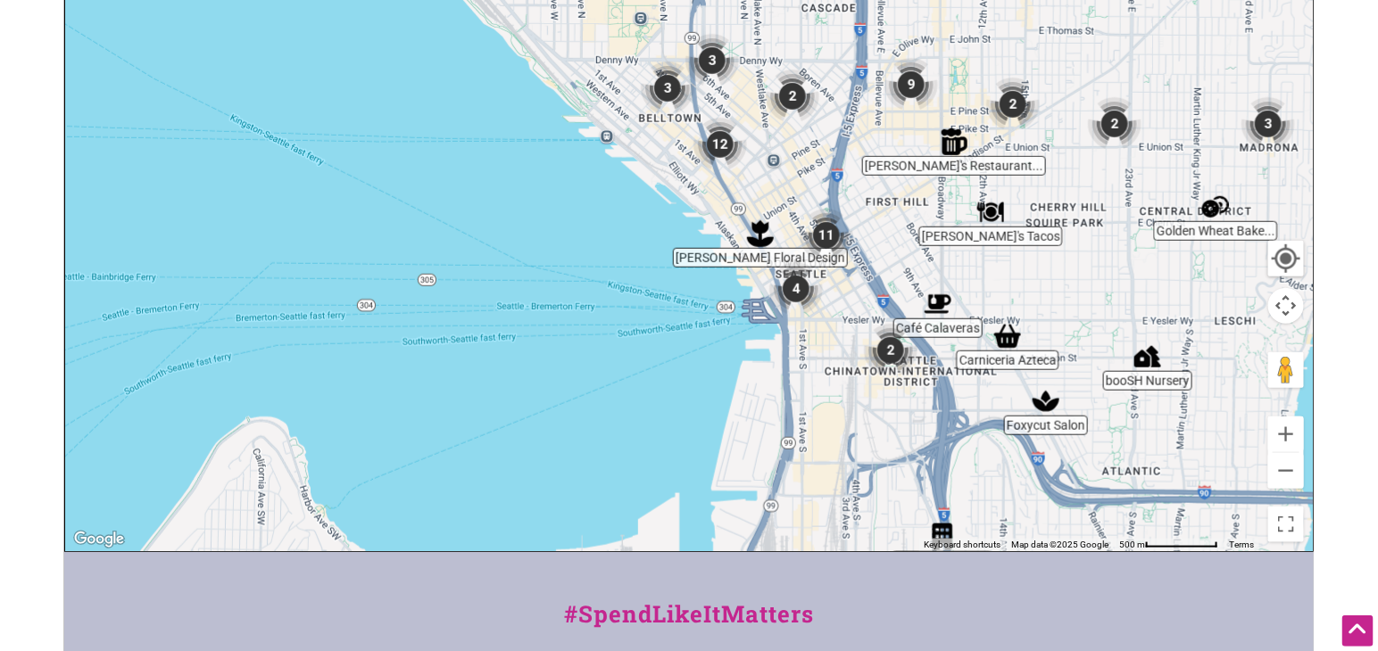
drag, startPoint x: 848, startPoint y: 360, endPoint x: 911, endPoint y: 413, distance: 82.9
click at [909, 413] on div "To navigate, press the arrow keys." at bounding box center [688, 204] width 1247 height 694
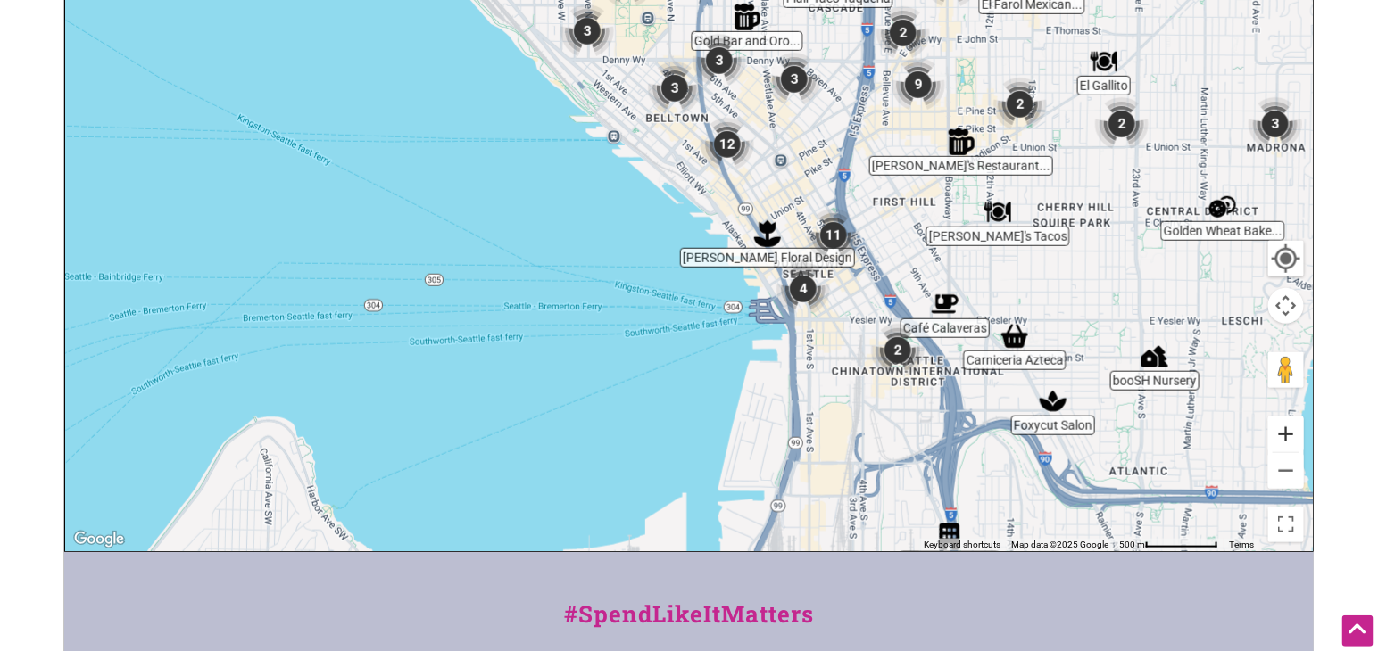
click at [1284, 434] on button "Zoom in" at bounding box center [1286, 435] width 36 height 36
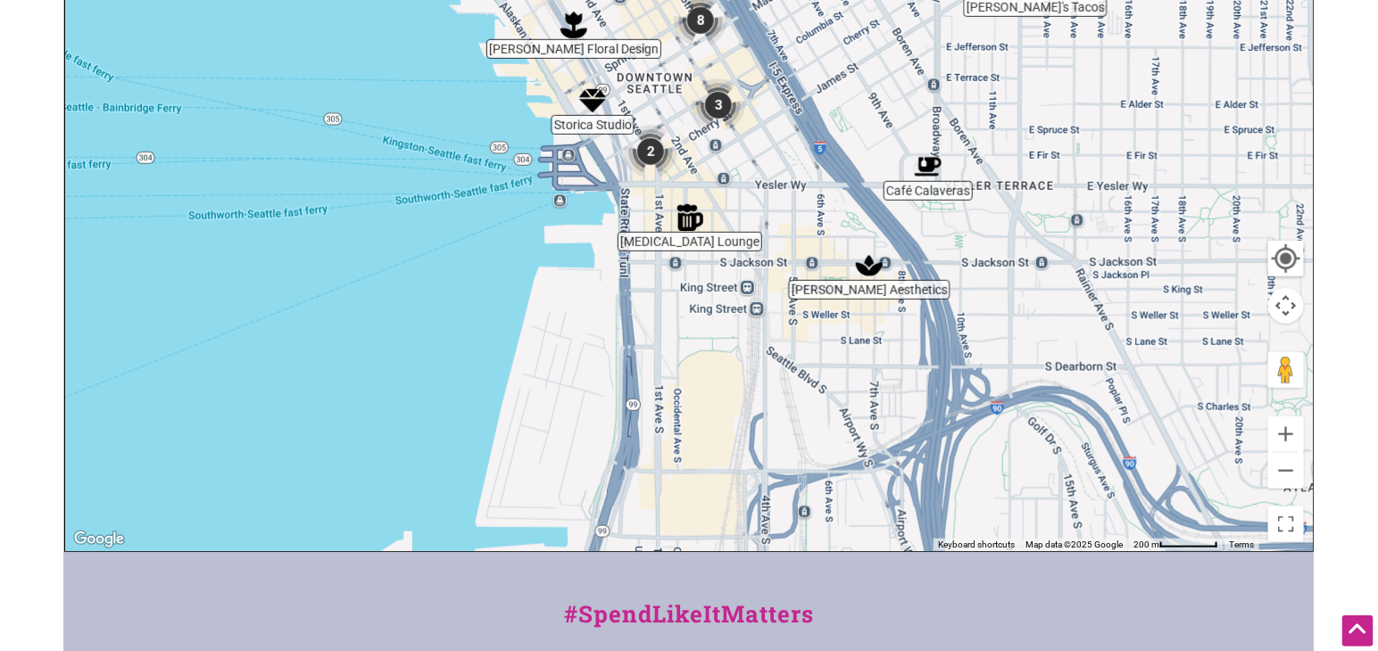
drag, startPoint x: 1044, startPoint y: 488, endPoint x: 761, endPoint y: 221, distance: 388.8
click at [761, 221] on div "To navigate, press the arrow keys." at bounding box center [688, 204] width 1247 height 694
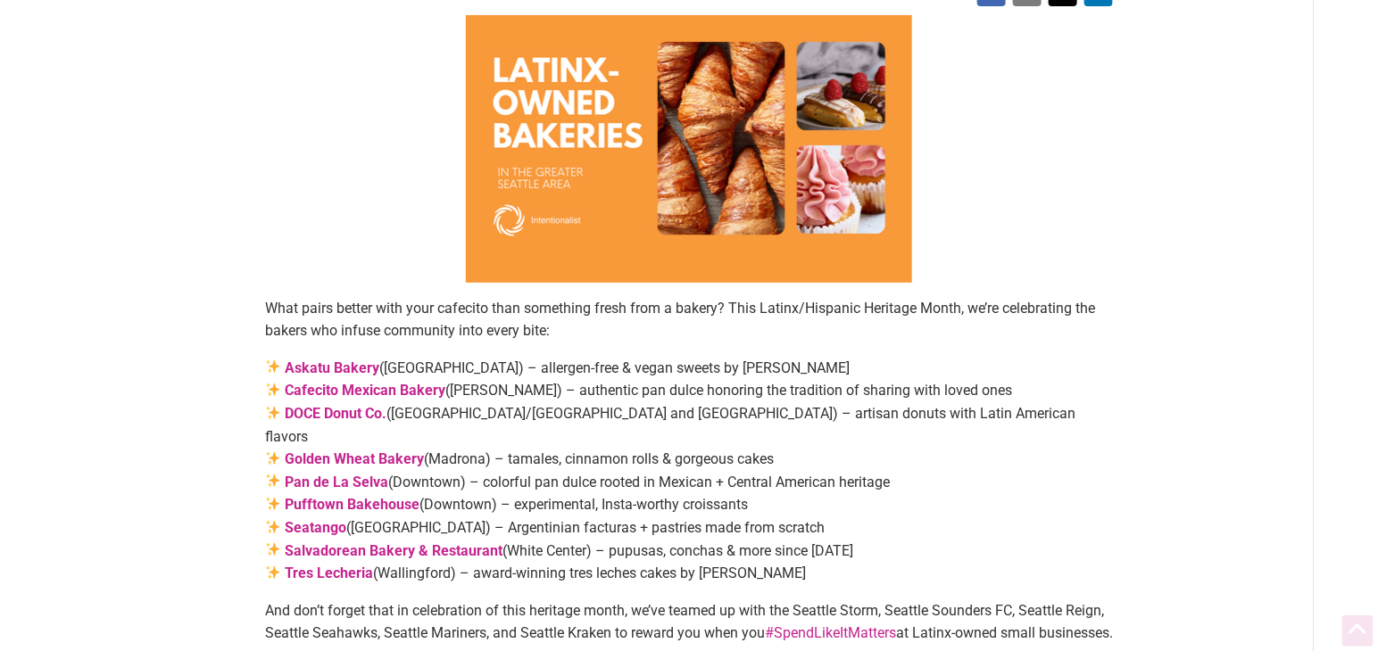
scroll to position [178, 0]
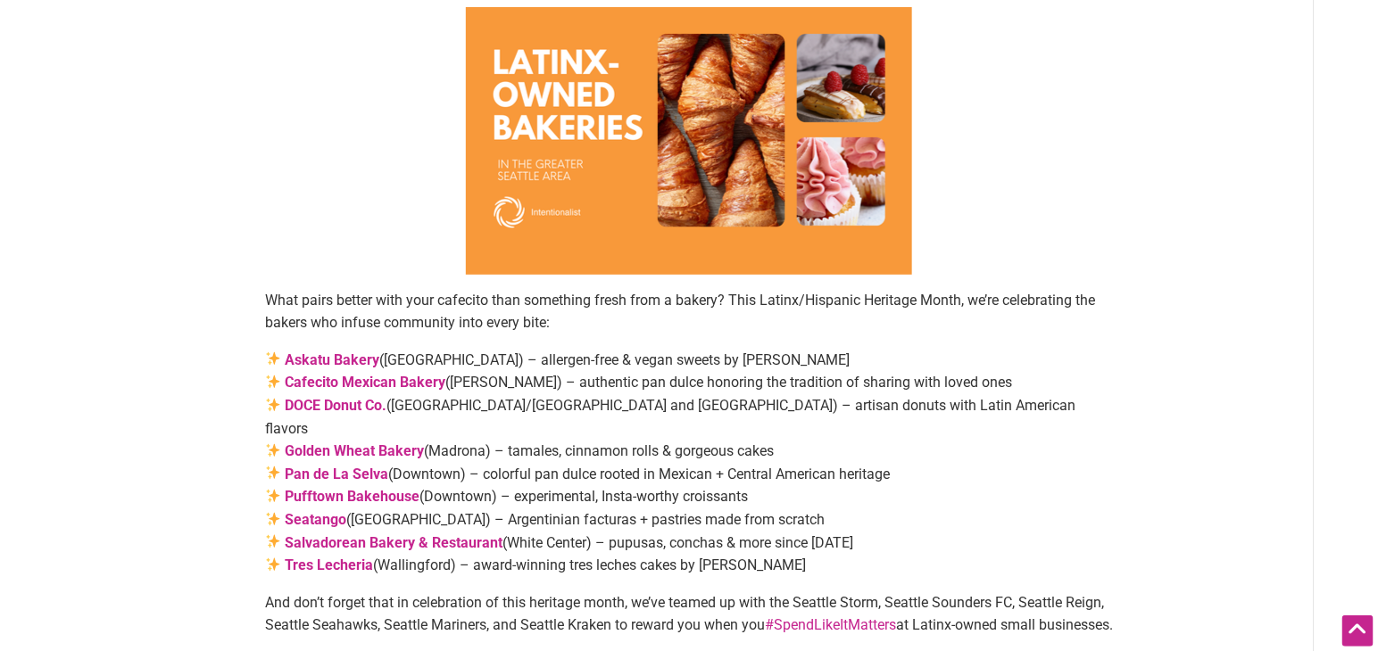
click at [376, 488] on strong "Pufftown Bakehouse" at bounding box center [352, 496] width 135 height 17
